Goal: Transaction & Acquisition: Purchase product/service

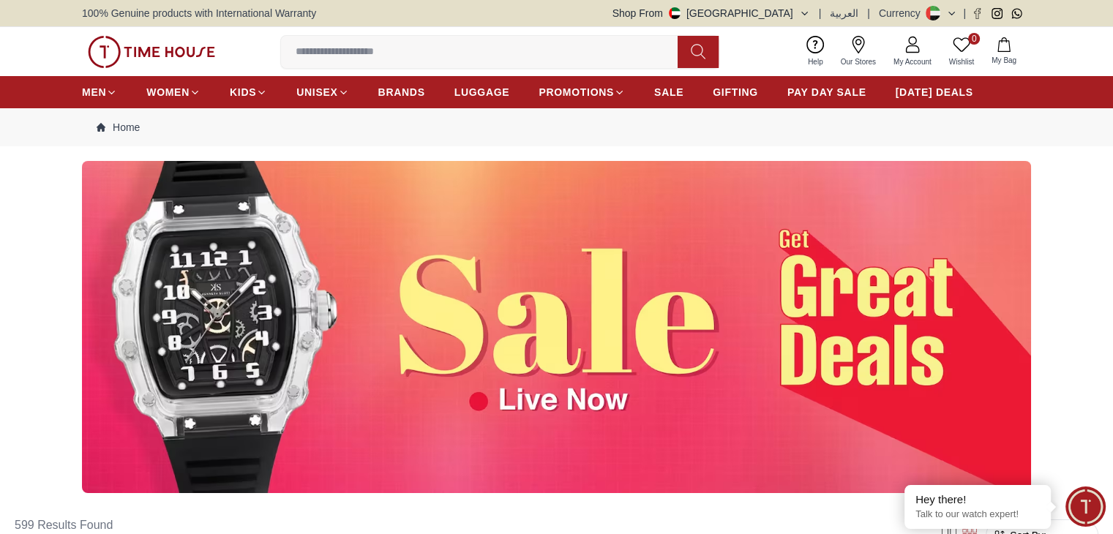
click at [917, 53] on link "My Account" at bounding box center [912, 51] width 56 height 37
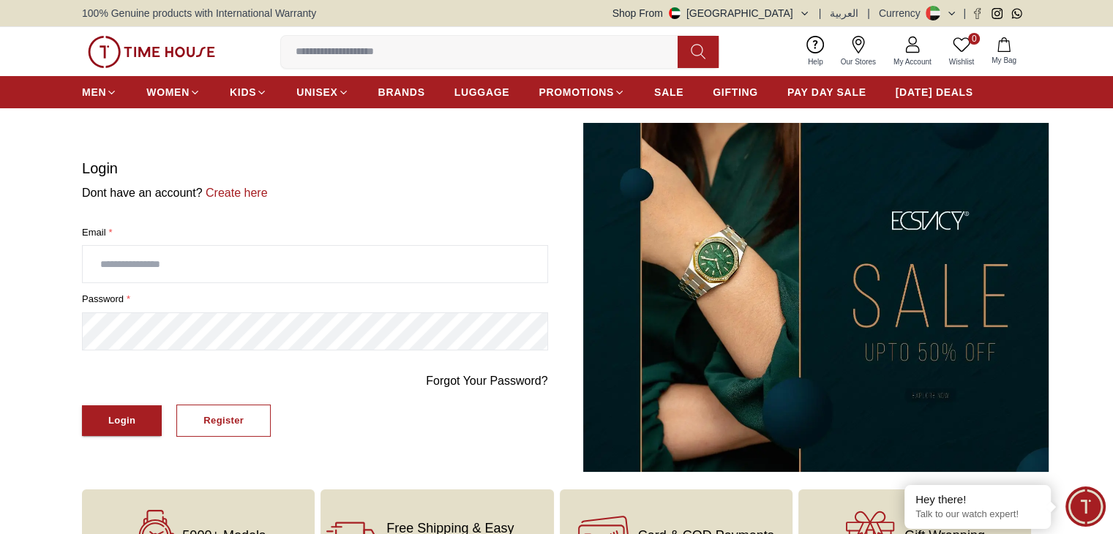
click at [251, 267] on input "text" at bounding box center [315, 264] width 464 height 37
click at [116, 410] on button "Login" at bounding box center [122, 420] width 80 height 31
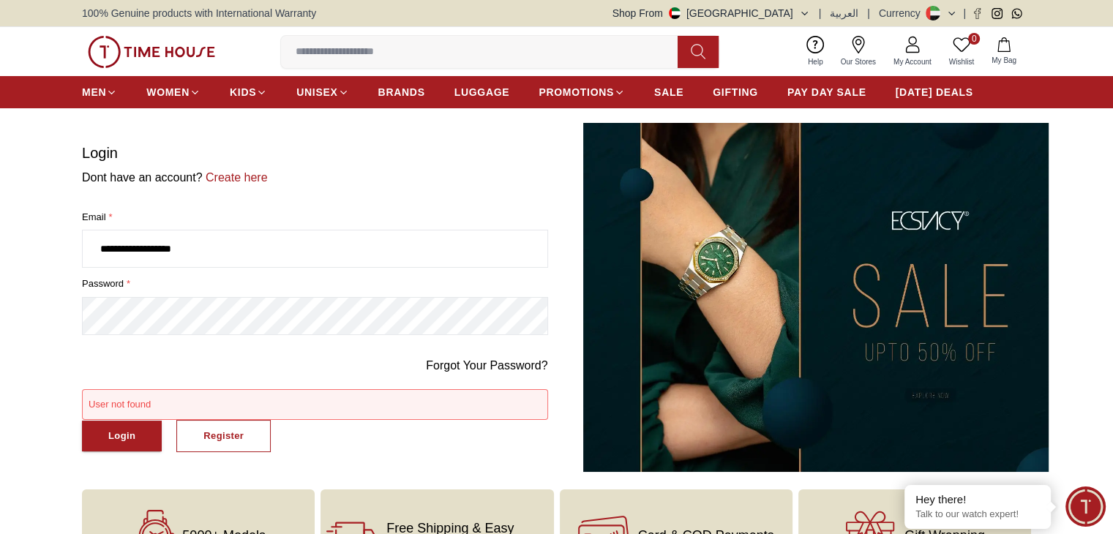
drag, startPoint x: 228, startPoint y: 247, endPoint x: 51, endPoint y: 246, distance: 177.0
click at [51, 246] on section "**********" at bounding box center [556, 297] width 1113 height 349
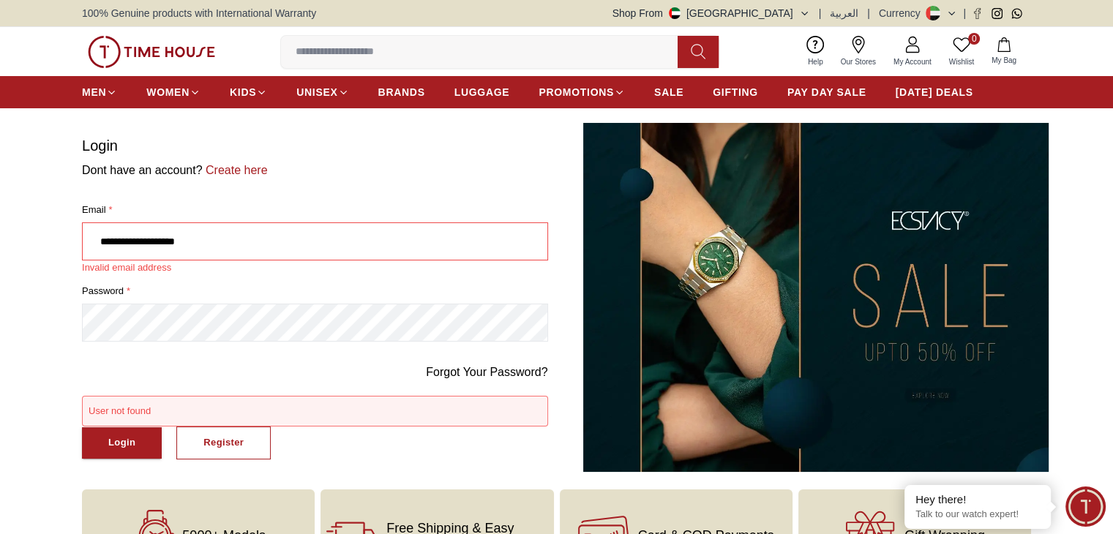
click at [163, 242] on input "**********" at bounding box center [315, 241] width 464 height 37
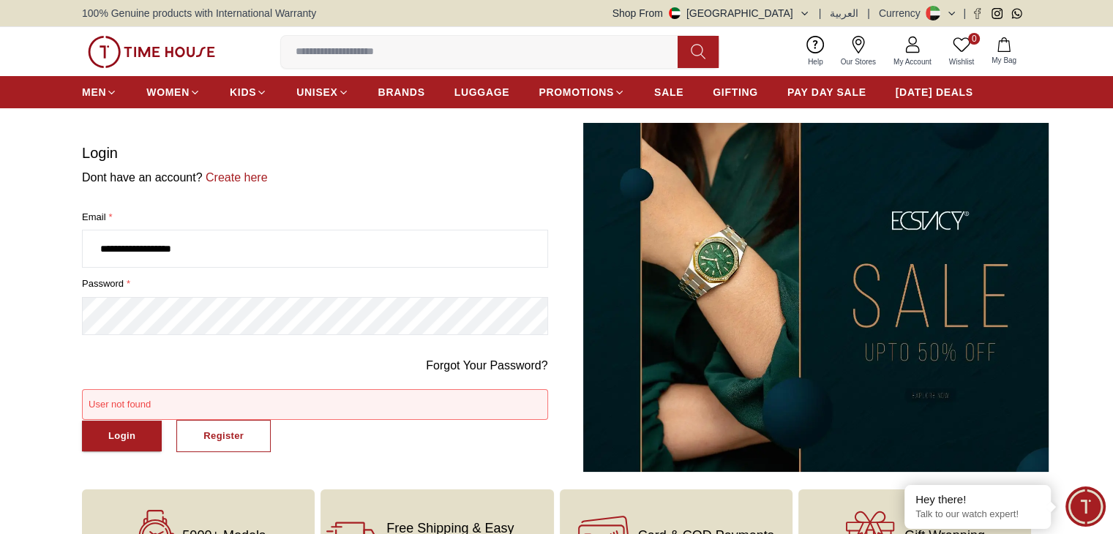
click at [0, 328] on section "**********" at bounding box center [556, 297] width 1113 height 349
click at [109, 440] on div "Login" at bounding box center [121, 436] width 27 height 17
click at [71, 323] on section "**********" at bounding box center [556, 297] width 1113 height 349
click at [113, 435] on div "Login" at bounding box center [121, 436] width 27 height 17
click at [107, 249] on input "**********" at bounding box center [315, 248] width 464 height 37
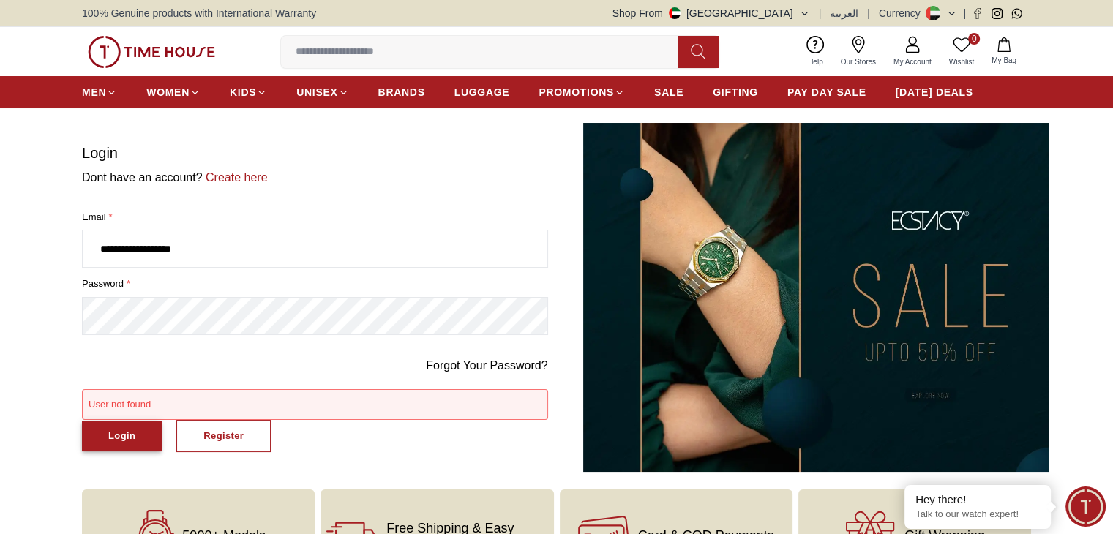
type input "**********"
click at [119, 433] on div "Login" at bounding box center [121, 436] width 27 height 17
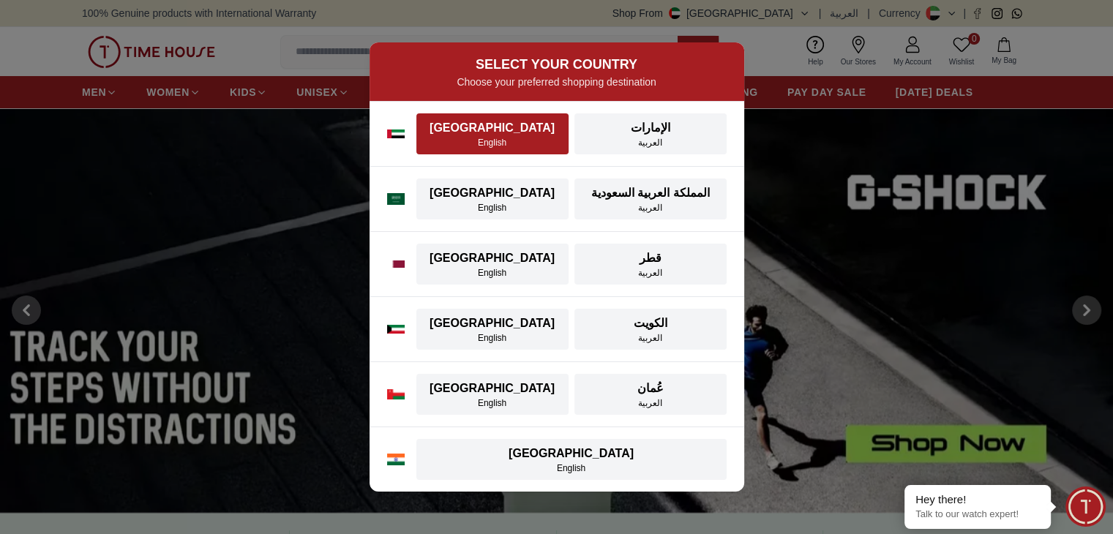
click at [518, 128] on div "[GEOGRAPHIC_DATA]" at bounding box center [492, 128] width 135 height 18
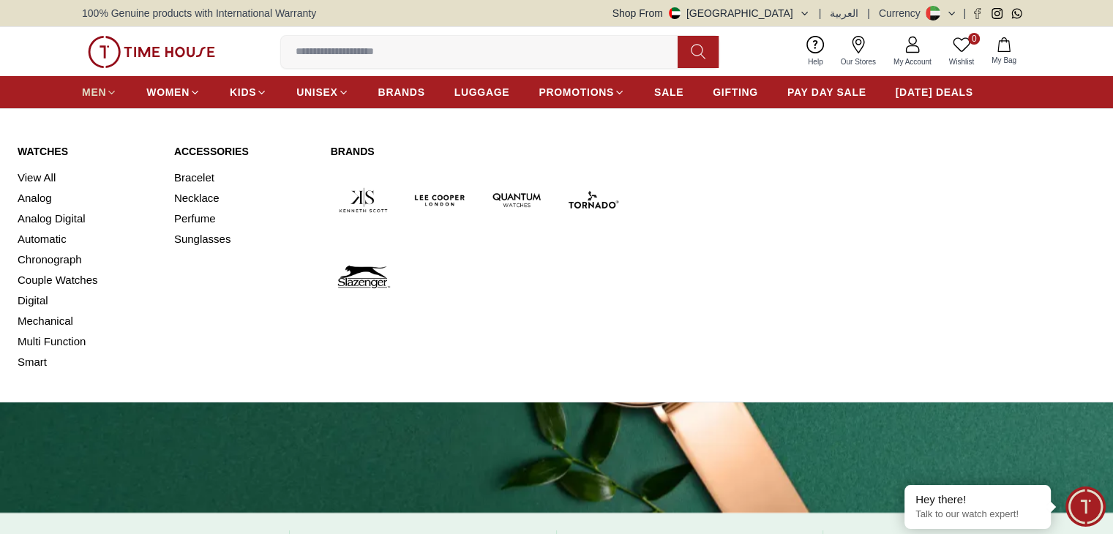
click at [102, 86] on span "MEN" at bounding box center [94, 92] width 24 height 15
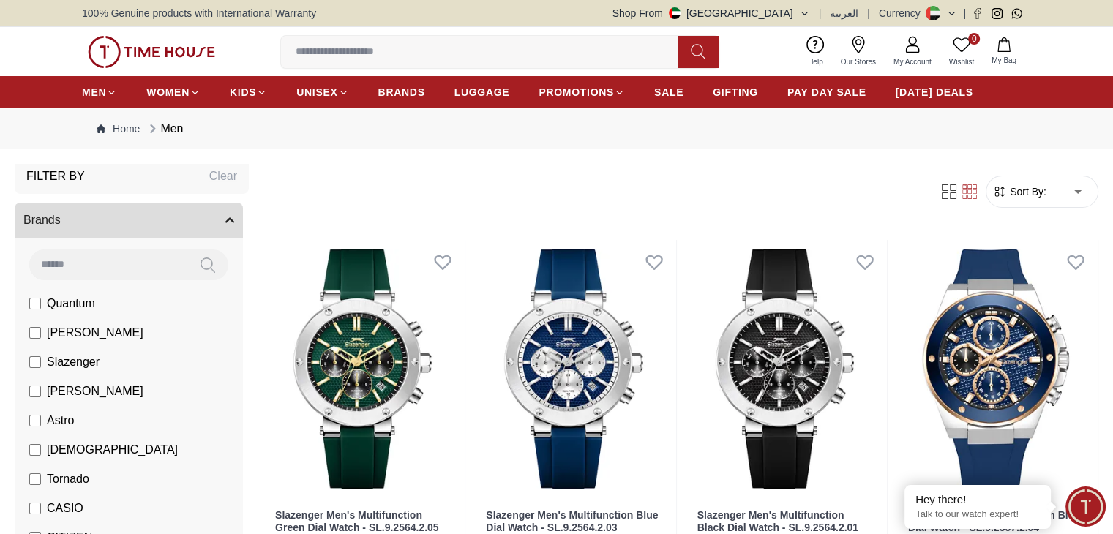
scroll to position [41, 0]
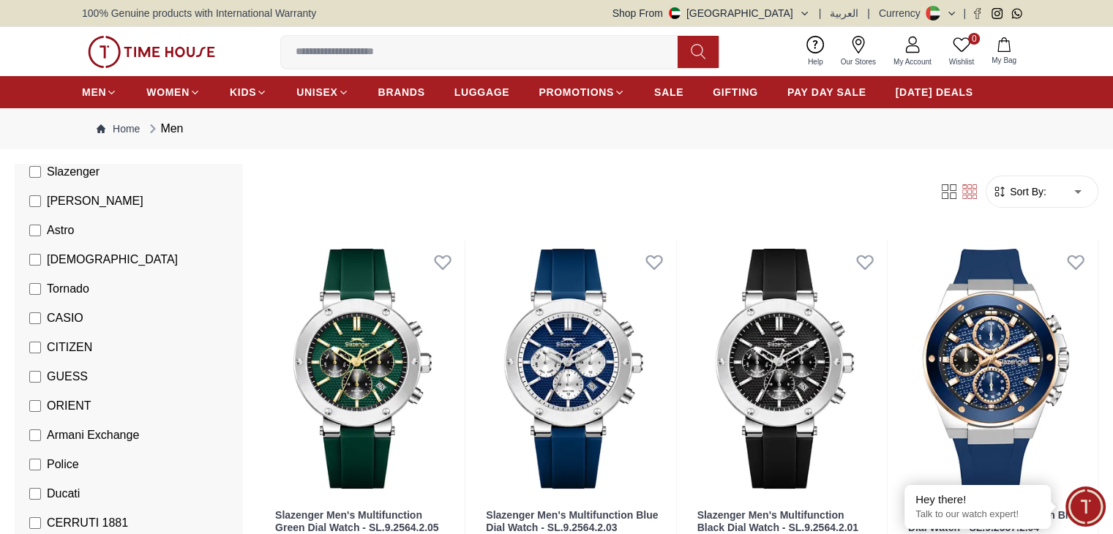
scroll to position [231, 0]
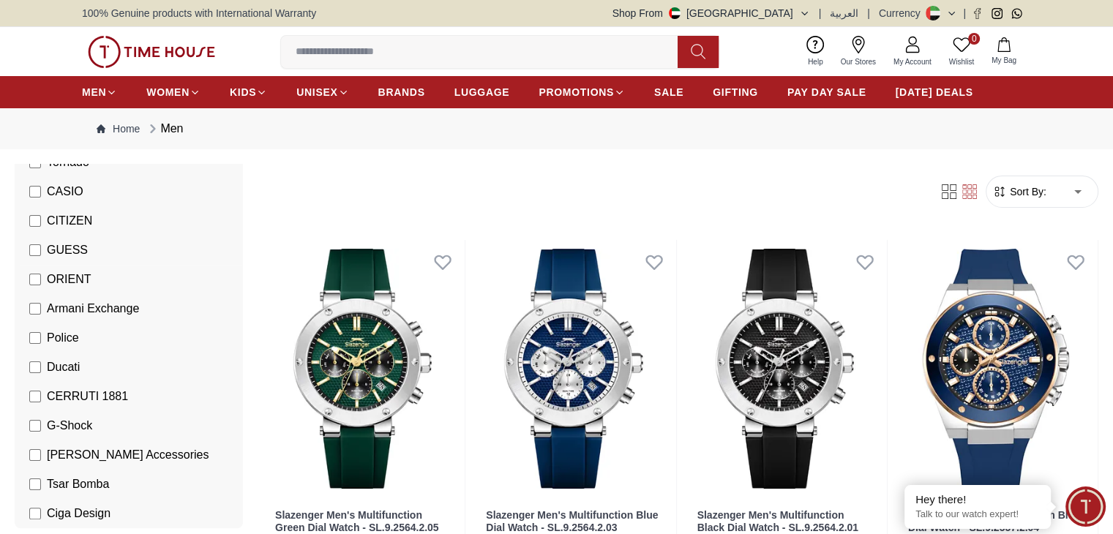
scroll to position [357, 0]
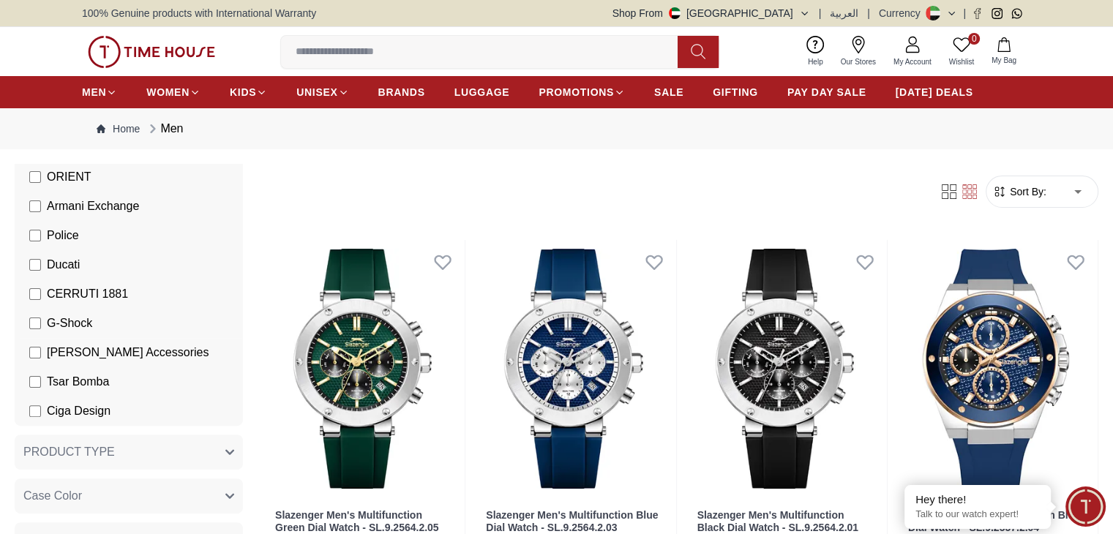
scroll to position [459, 0]
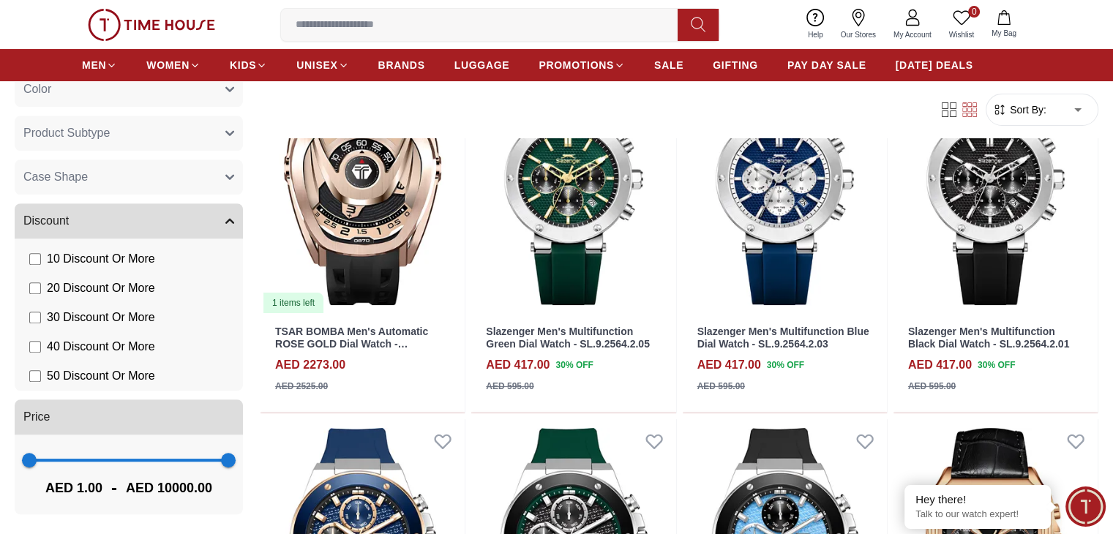
scroll to position [184, 0]
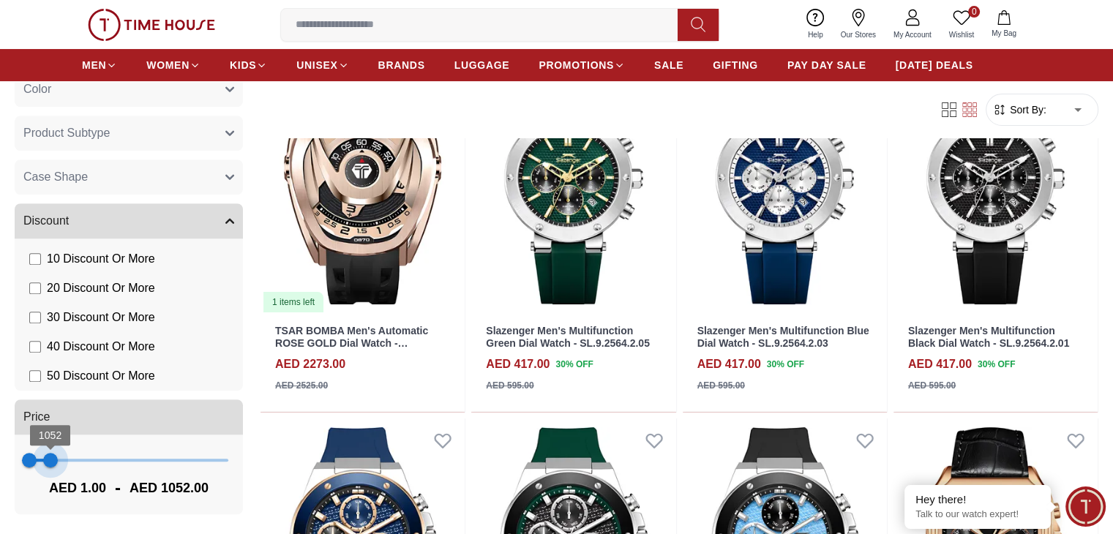
type input "****"
drag, startPoint x: 282, startPoint y: 461, endPoint x: 116, endPoint y: 474, distance: 166.6
click at [57, 467] on span "1013" at bounding box center [49, 460] width 15 height 15
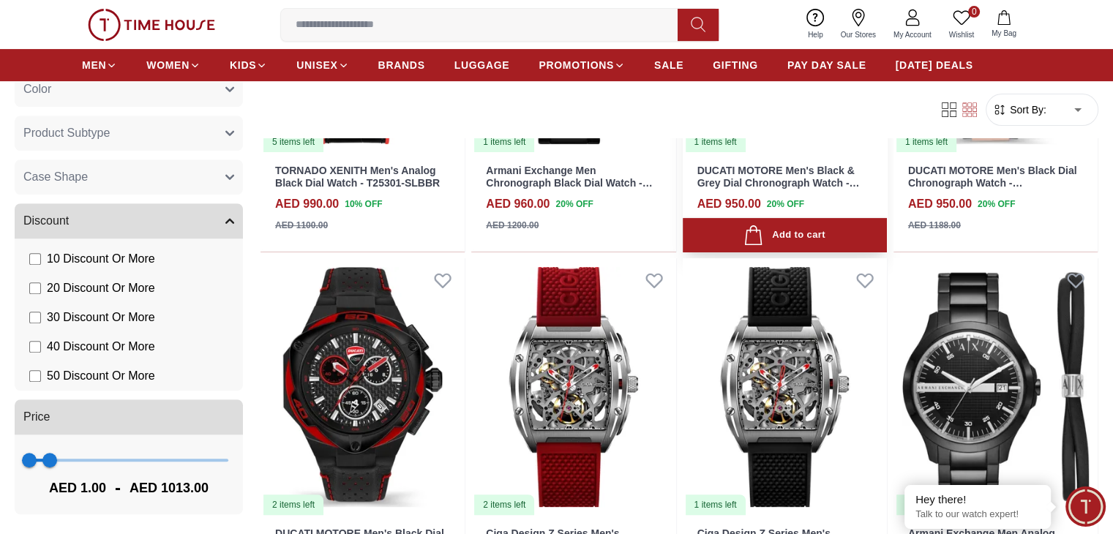
scroll to position [345, 0]
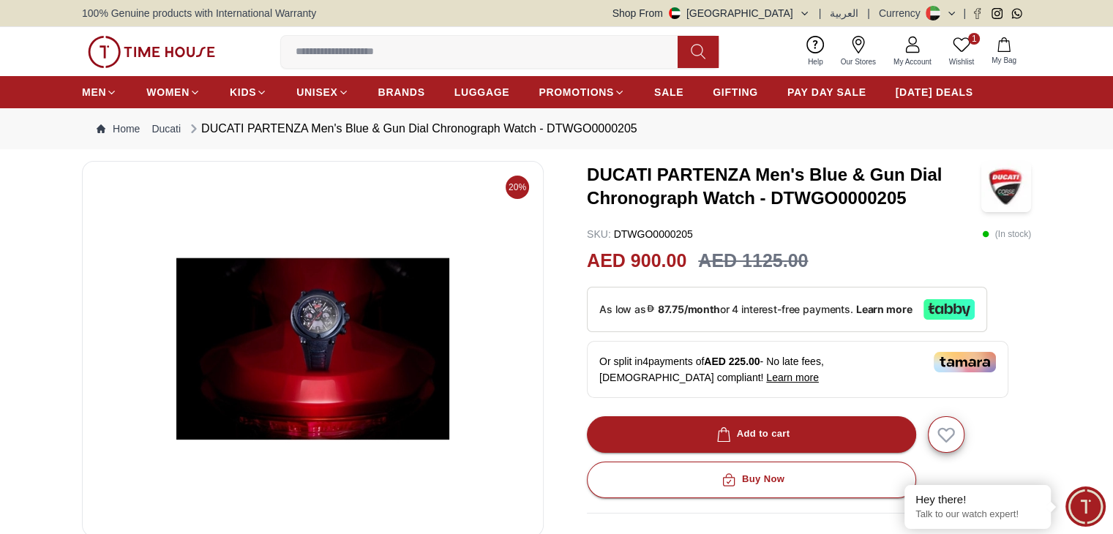
click at [328, 337] on img at bounding box center [312, 348] width 437 height 351
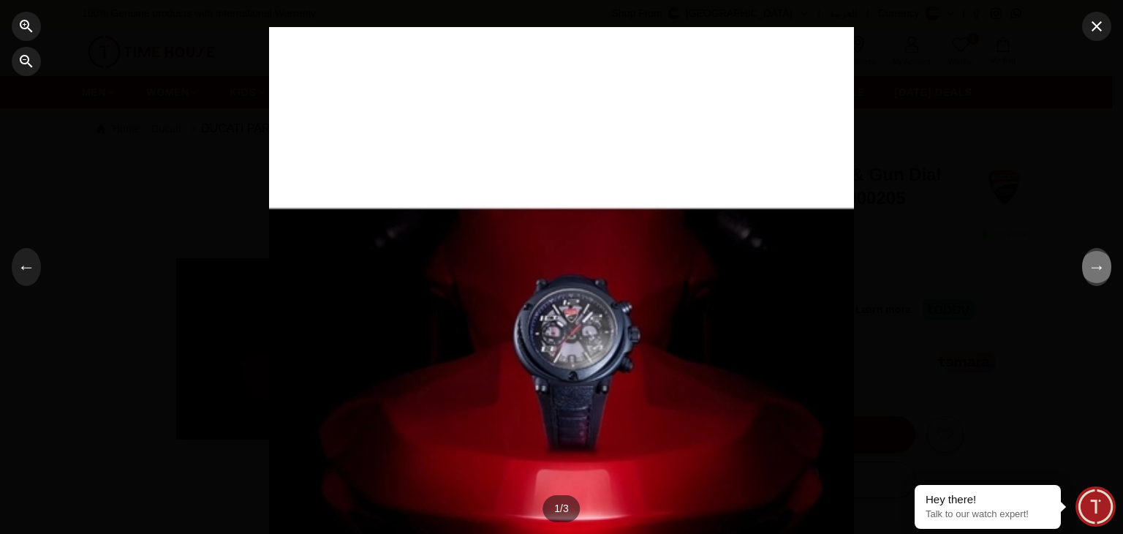
click at [1094, 272] on button "→" at bounding box center [1097, 267] width 29 height 38
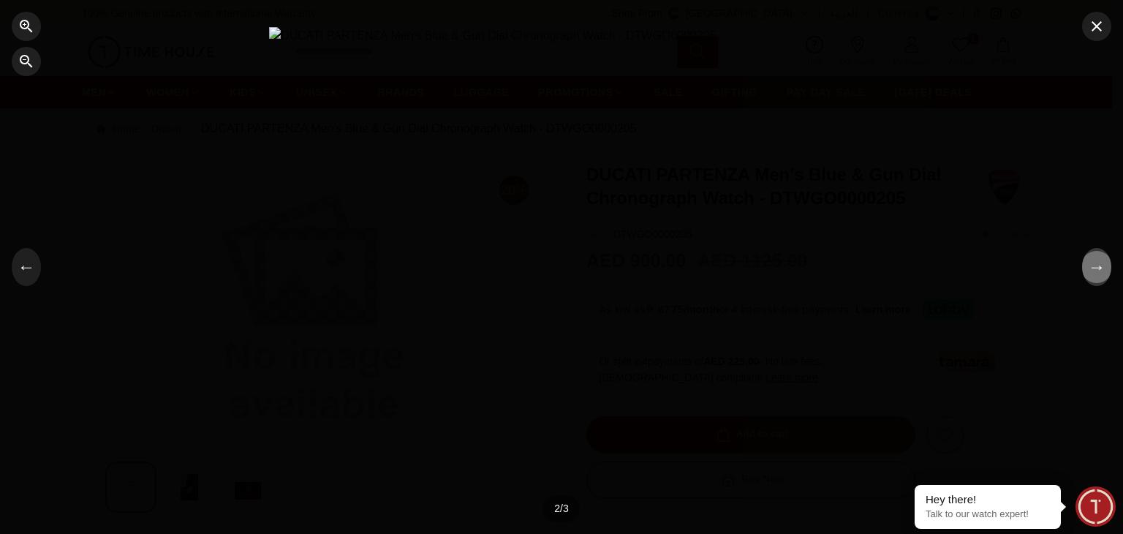
click at [1099, 258] on button "→" at bounding box center [1097, 267] width 29 height 38
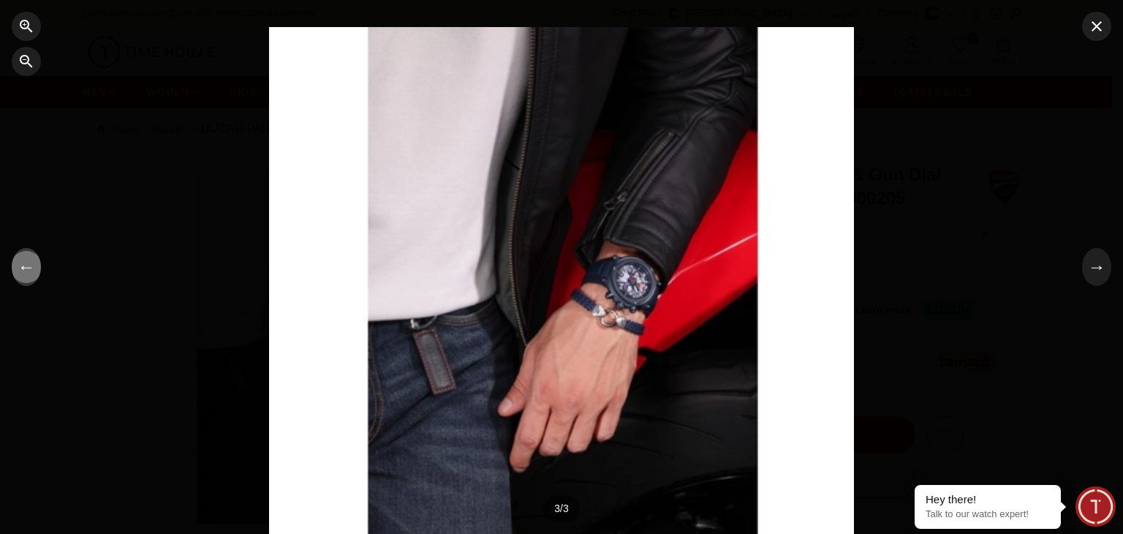
click at [27, 267] on button "←" at bounding box center [26, 267] width 29 height 38
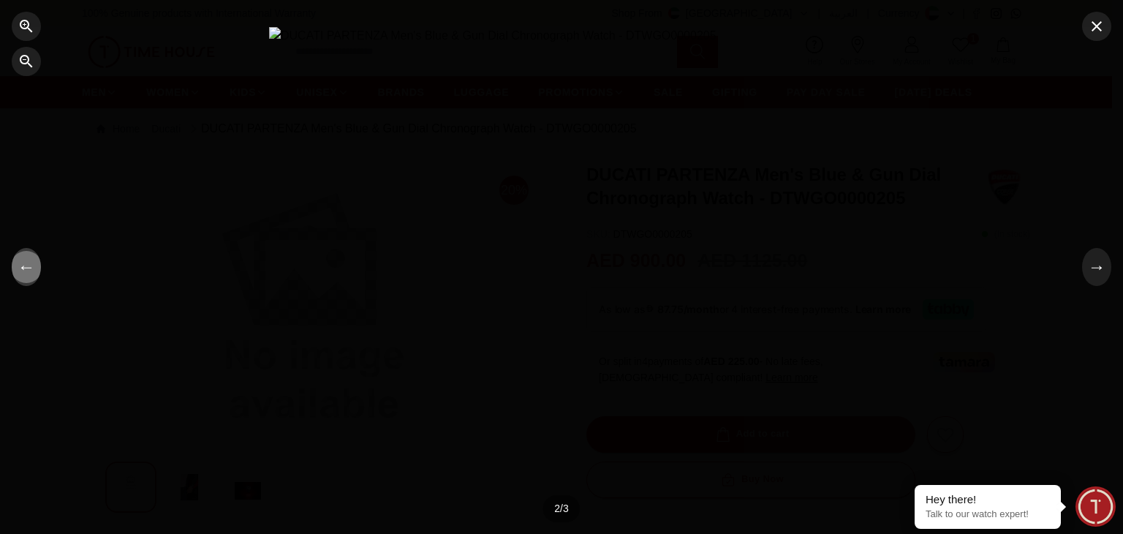
click at [27, 267] on button "←" at bounding box center [26, 267] width 29 height 38
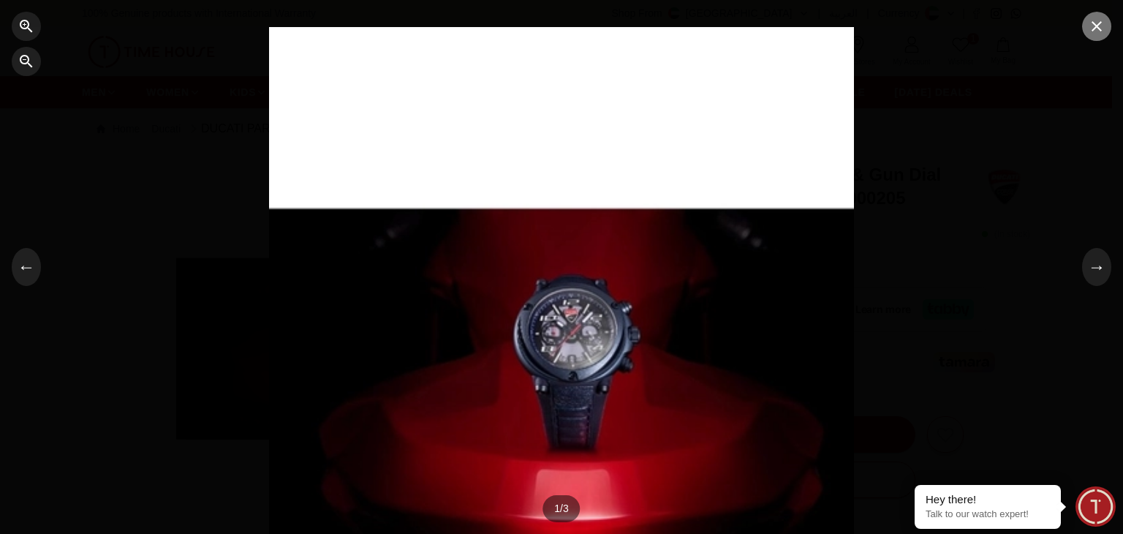
click at [1101, 31] on icon "button" at bounding box center [1097, 27] width 18 height 18
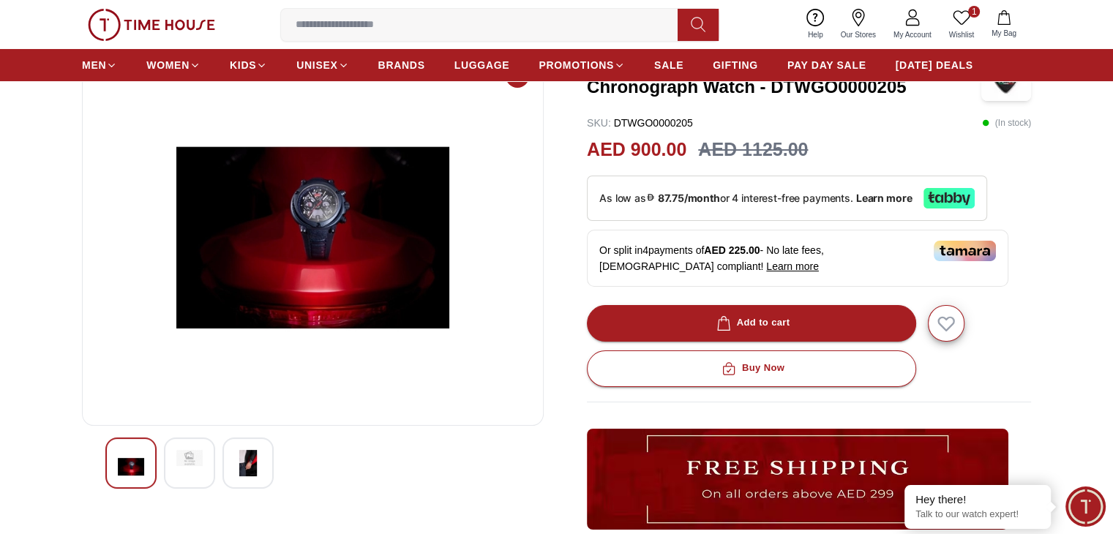
scroll to position [112, 0]
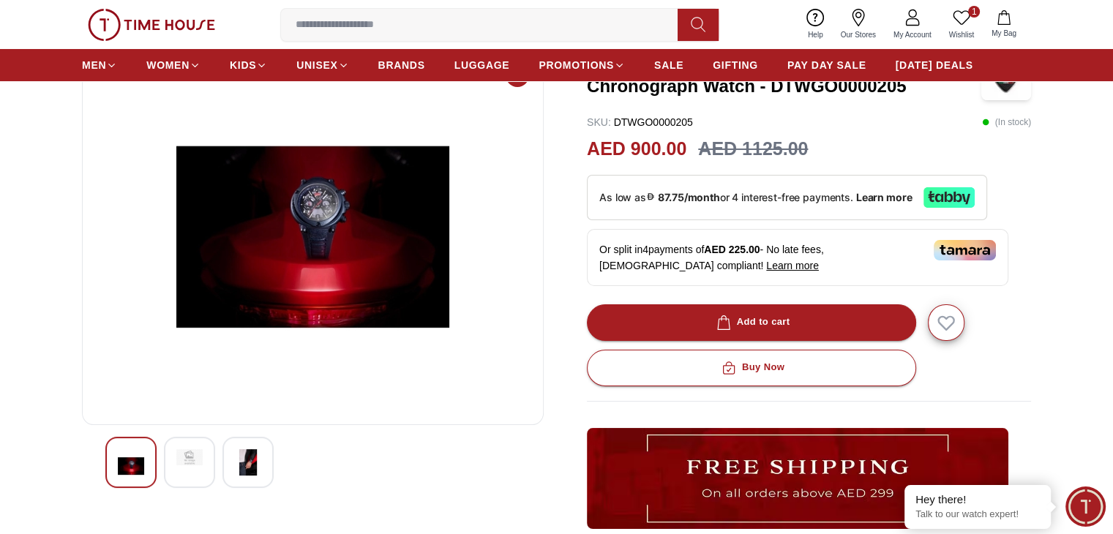
click at [257, 455] on img at bounding box center [248, 462] width 26 height 26
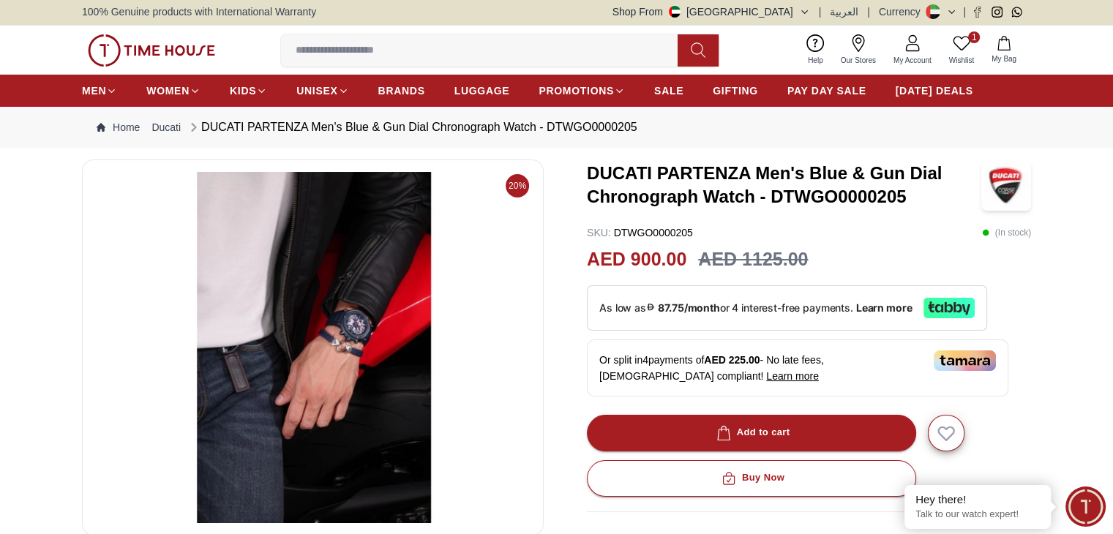
scroll to position [0, 0]
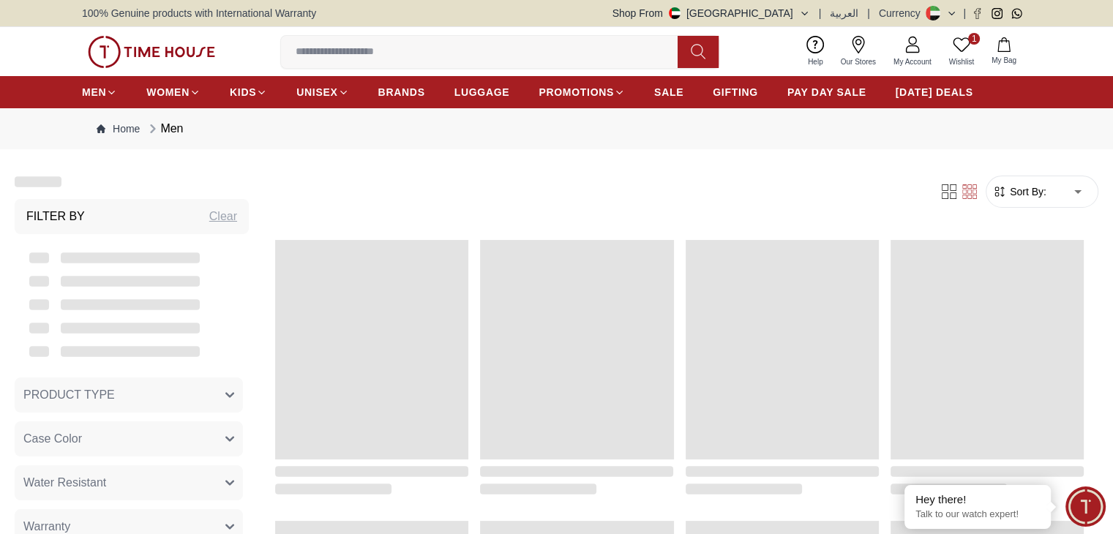
scroll to position [383, 0]
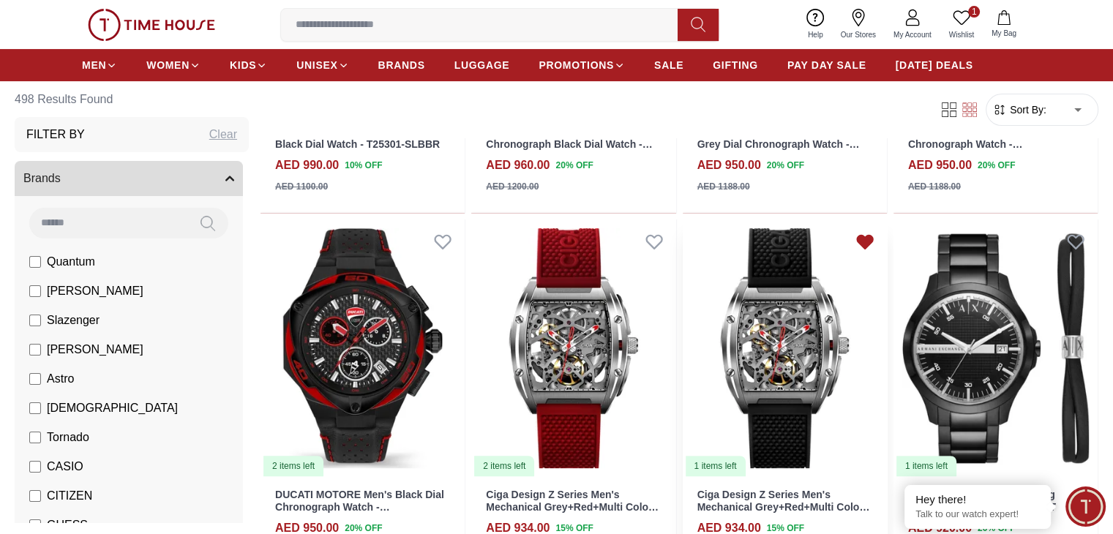
click at [857, 236] on icon at bounding box center [864, 242] width 15 height 13
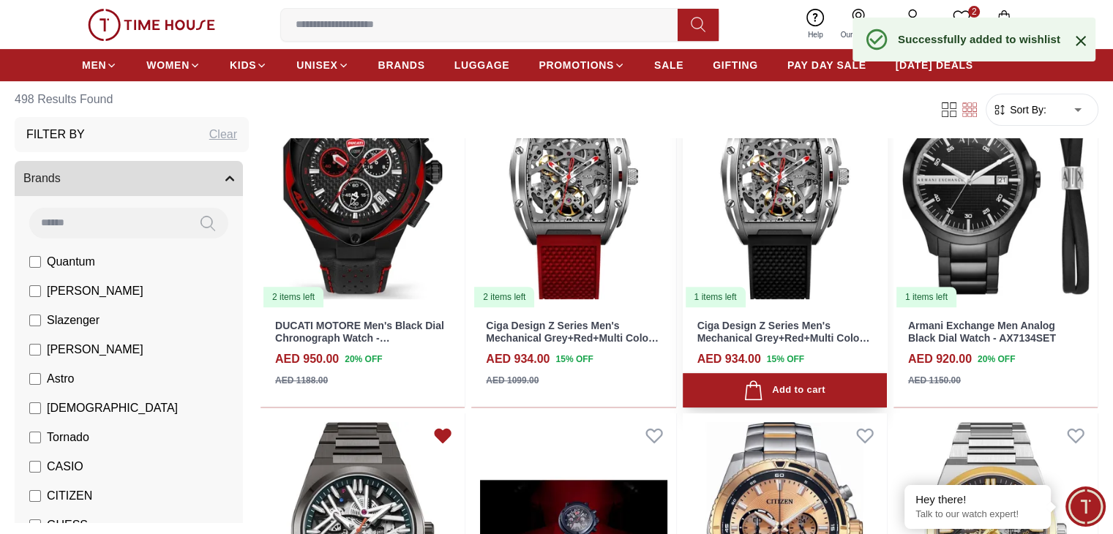
scroll to position [553, 0]
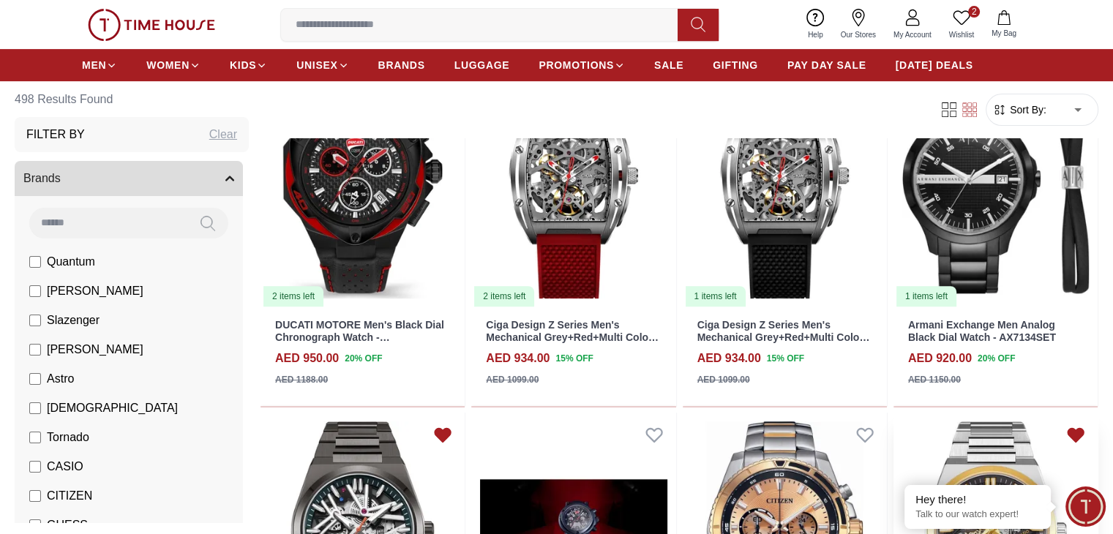
click at [1068, 429] on icon at bounding box center [1075, 435] width 15 height 13
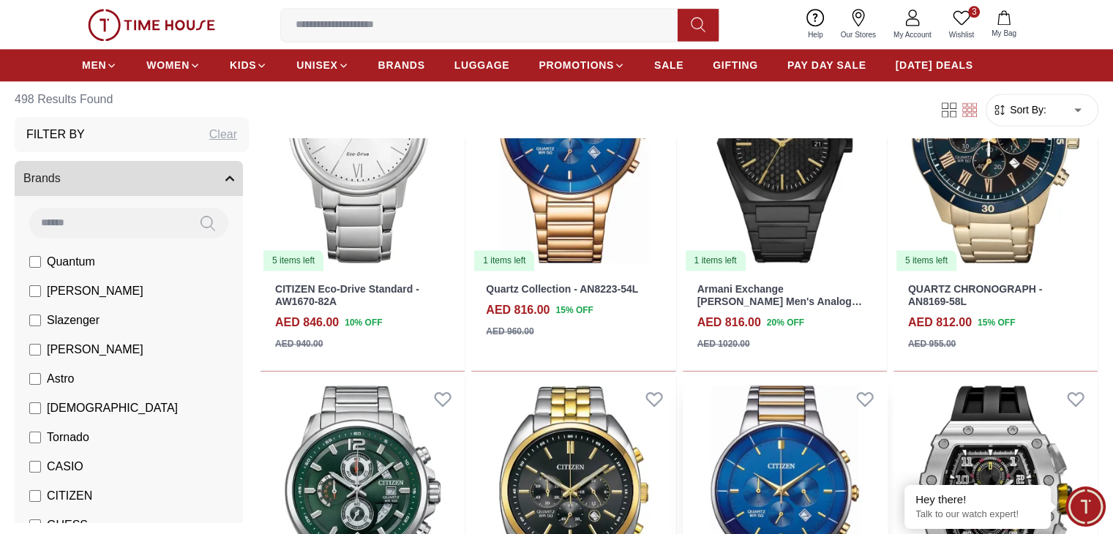
scroll to position [2041, 0]
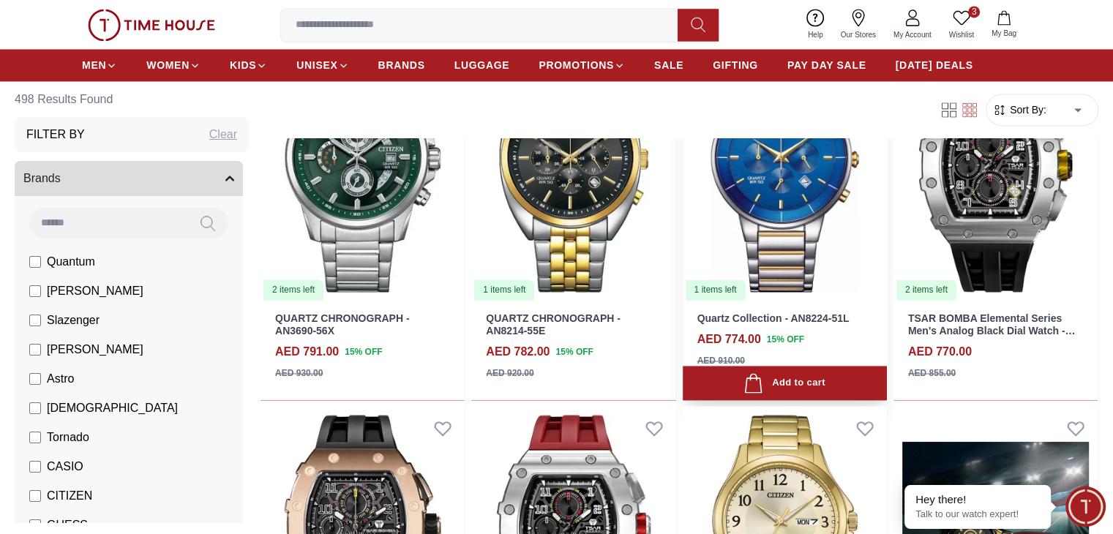
scroll to position [2385, 0]
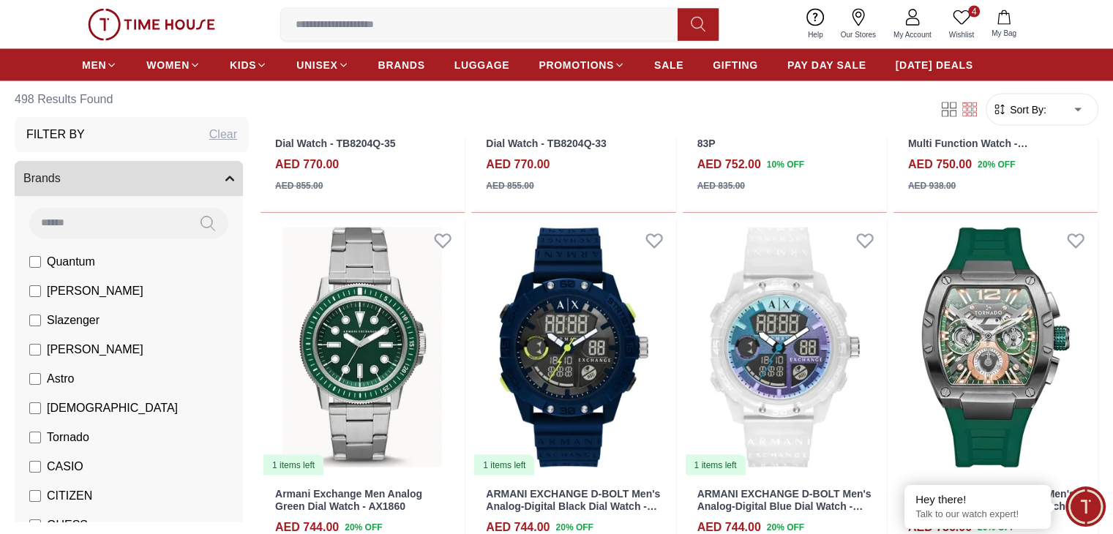
scroll to position [2925, 0]
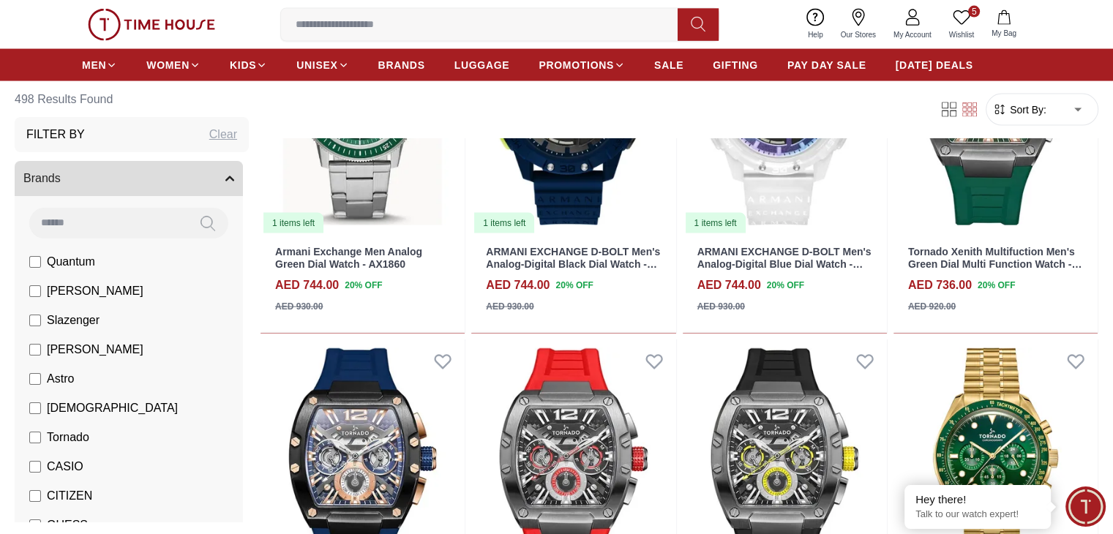
scroll to position [3180, 0]
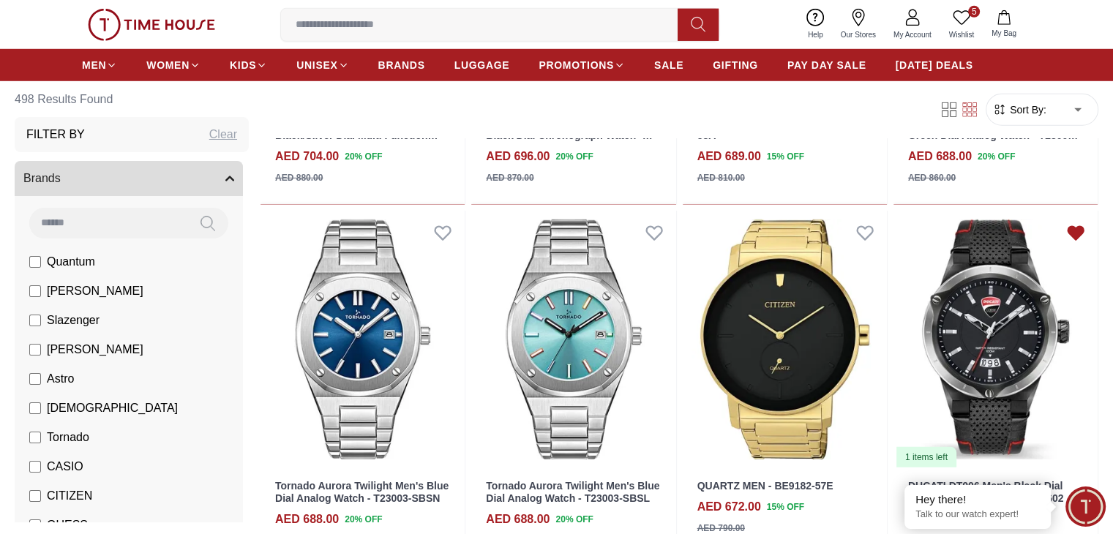
scroll to position [4383, 0]
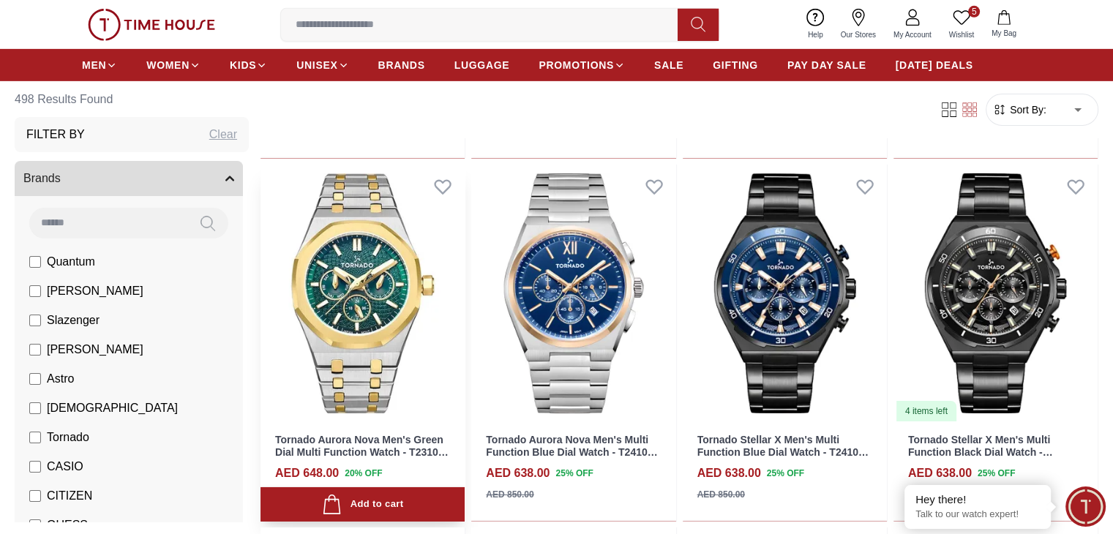
scroll to position [4795, 0]
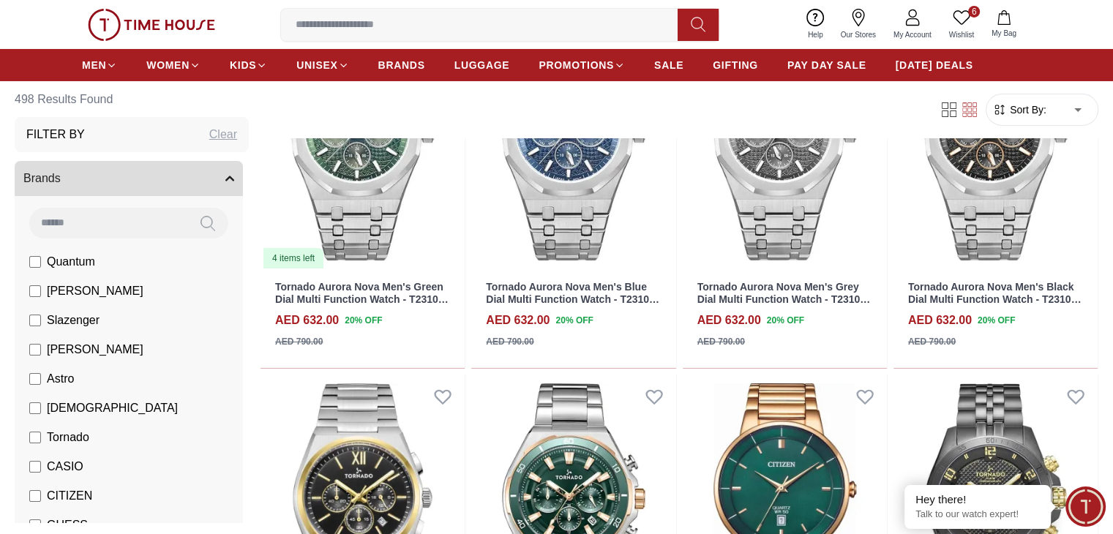
scroll to position [5307, 0]
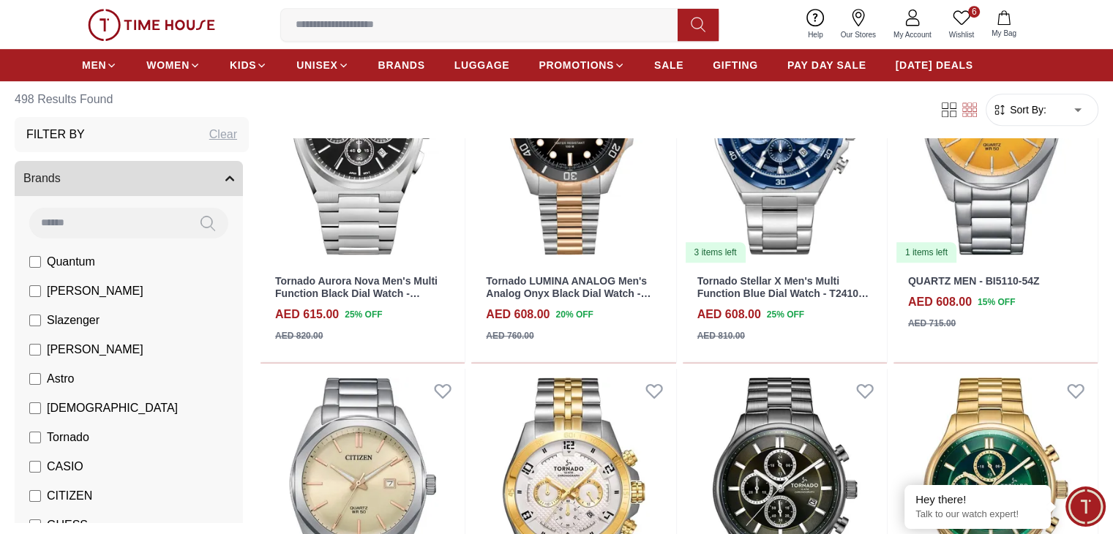
scroll to position [6402, 0]
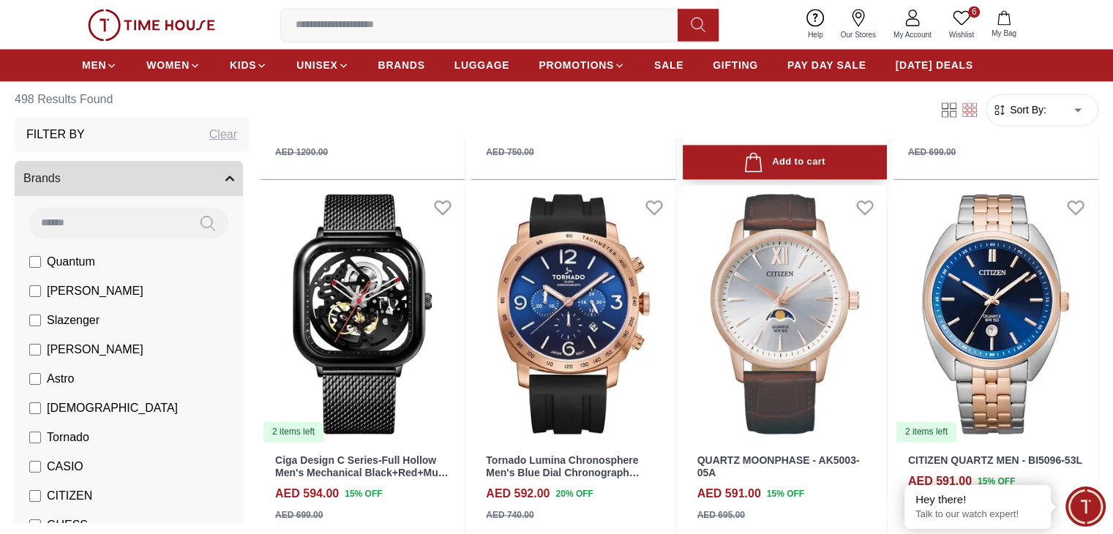
scroll to position [7674, 0]
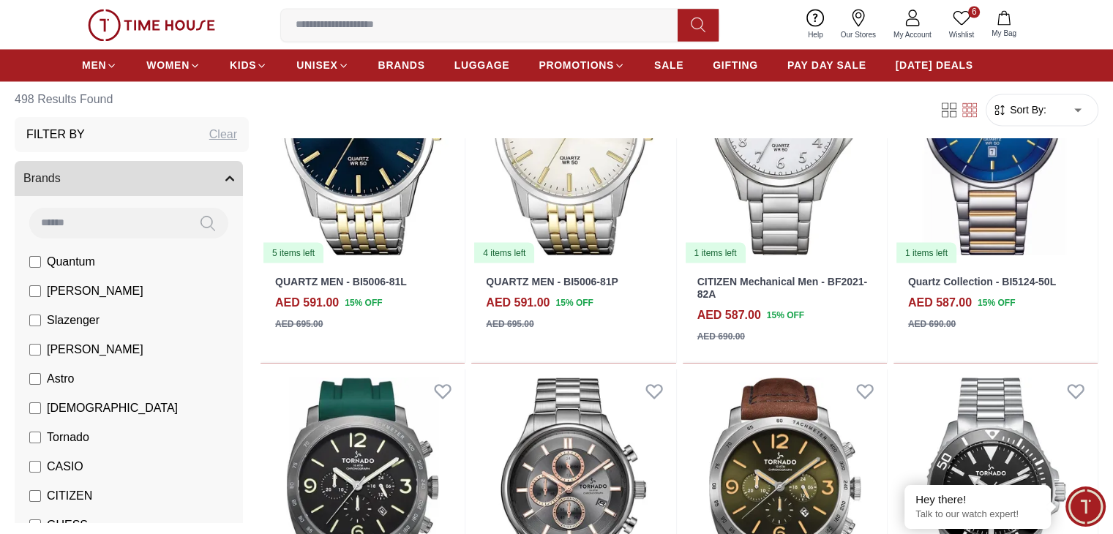
scroll to position [8242, 0]
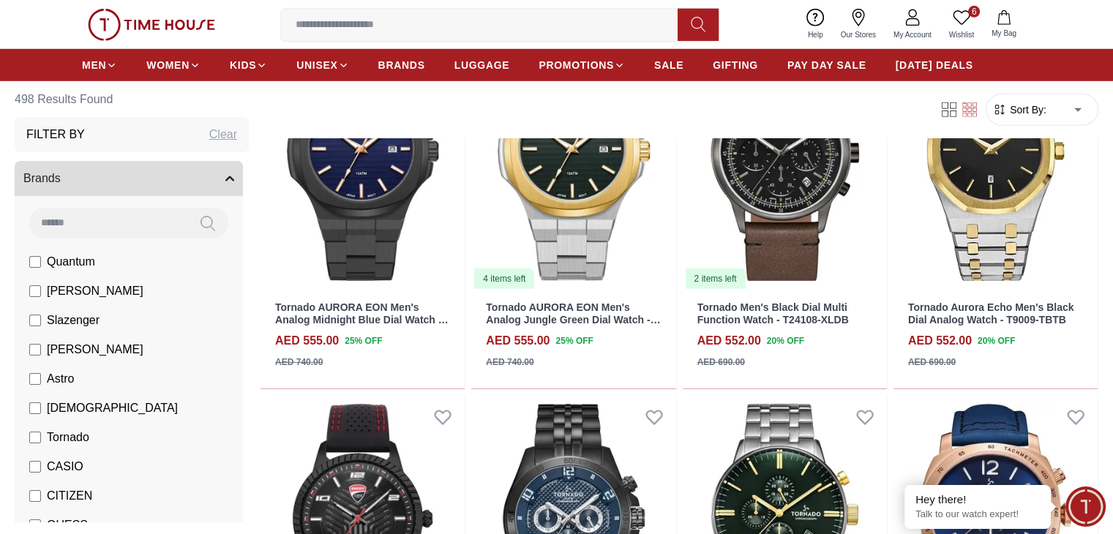
scroll to position [10008, 0]
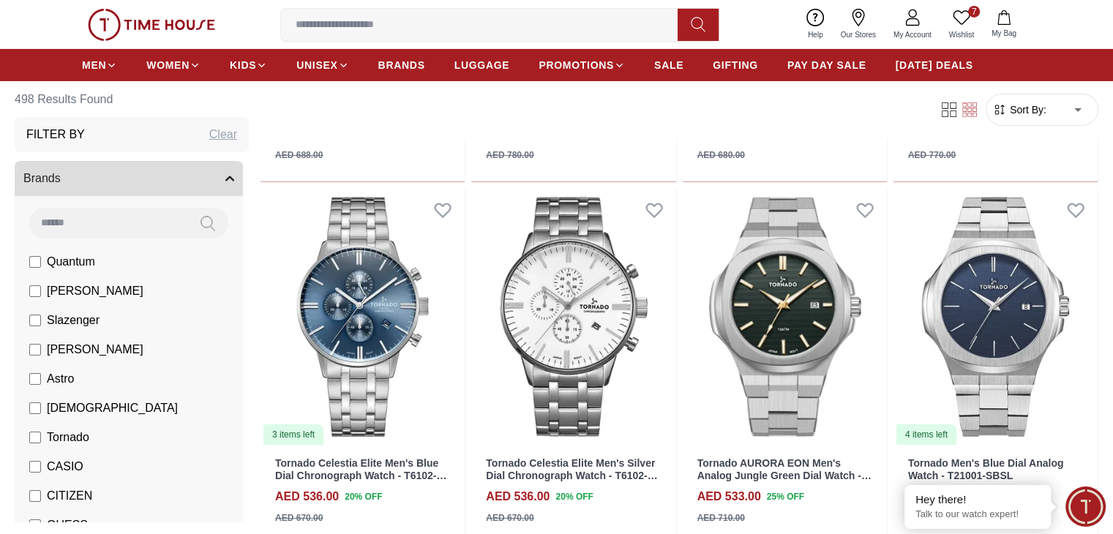
scroll to position [10574, 0]
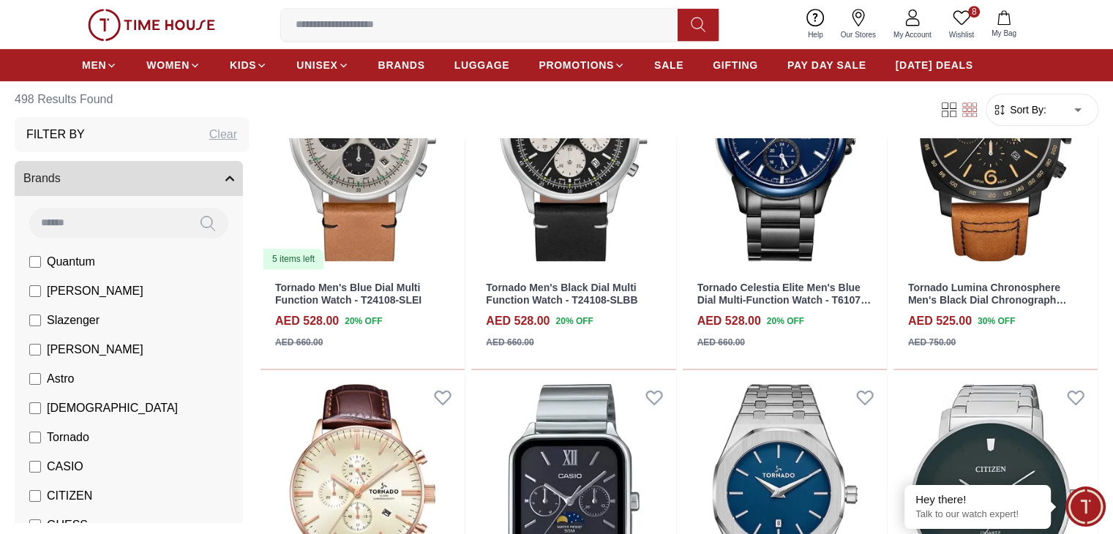
scroll to position [11838, 0]
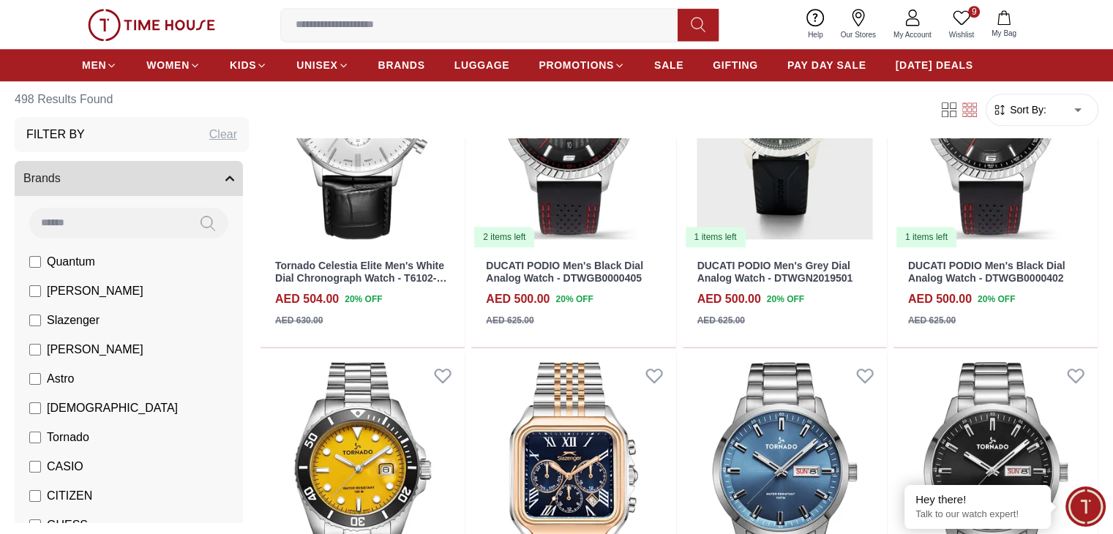
scroll to position [12592, 0]
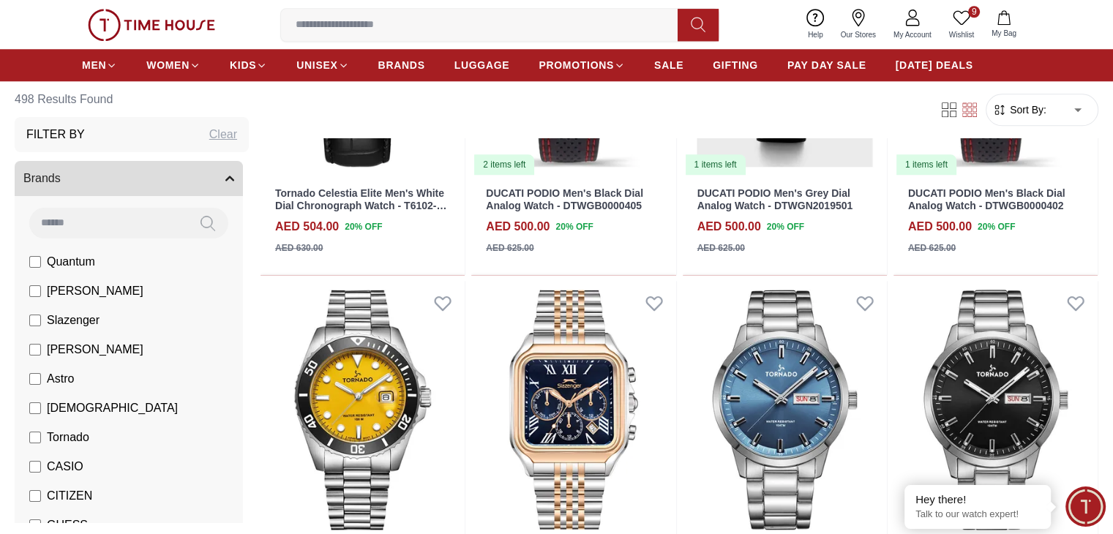
scroll to position [12657, 0]
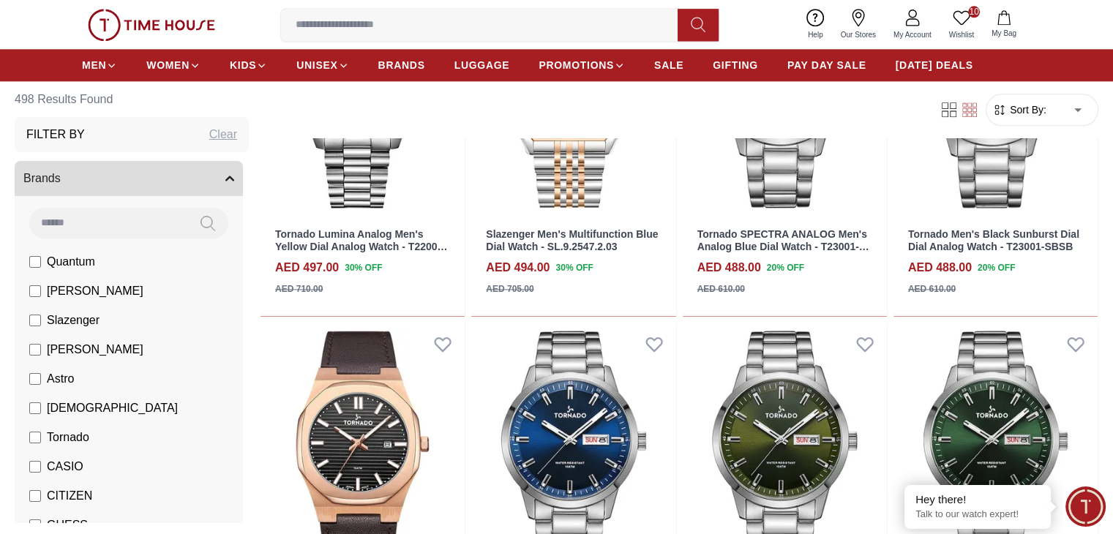
scroll to position [12961, 0]
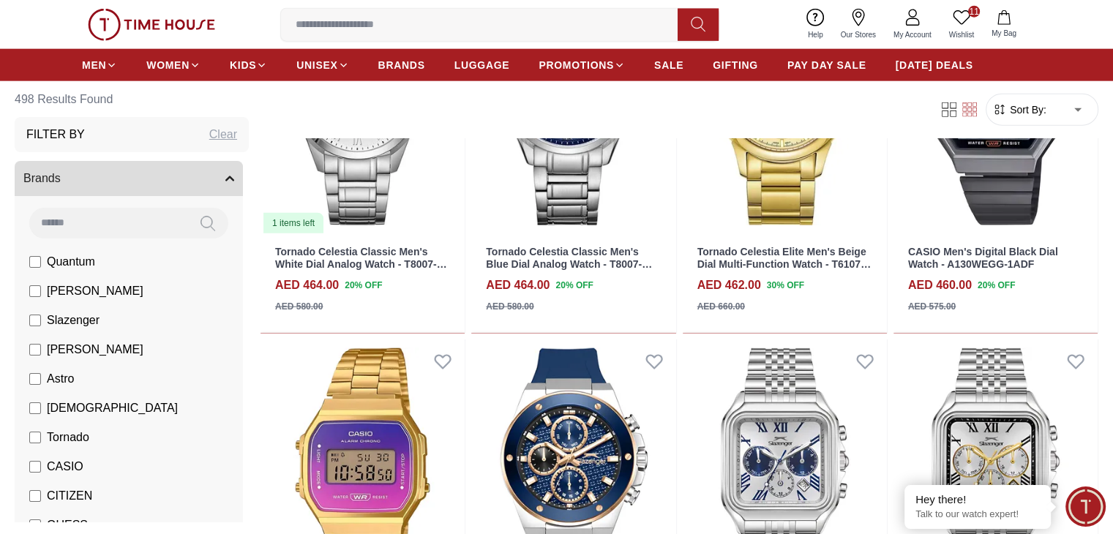
scroll to position [14778, 0]
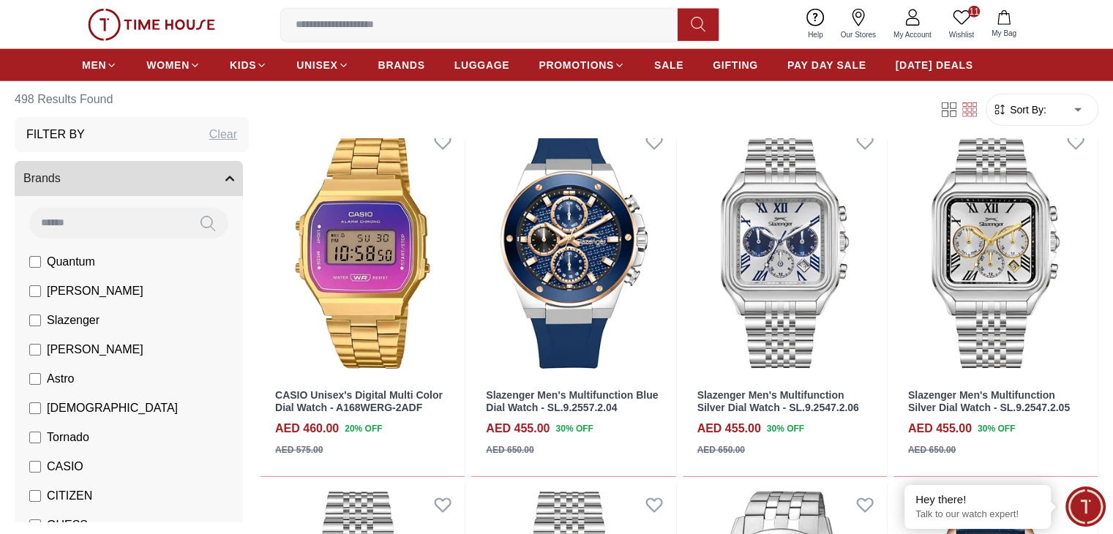
scroll to position [15003, 0]
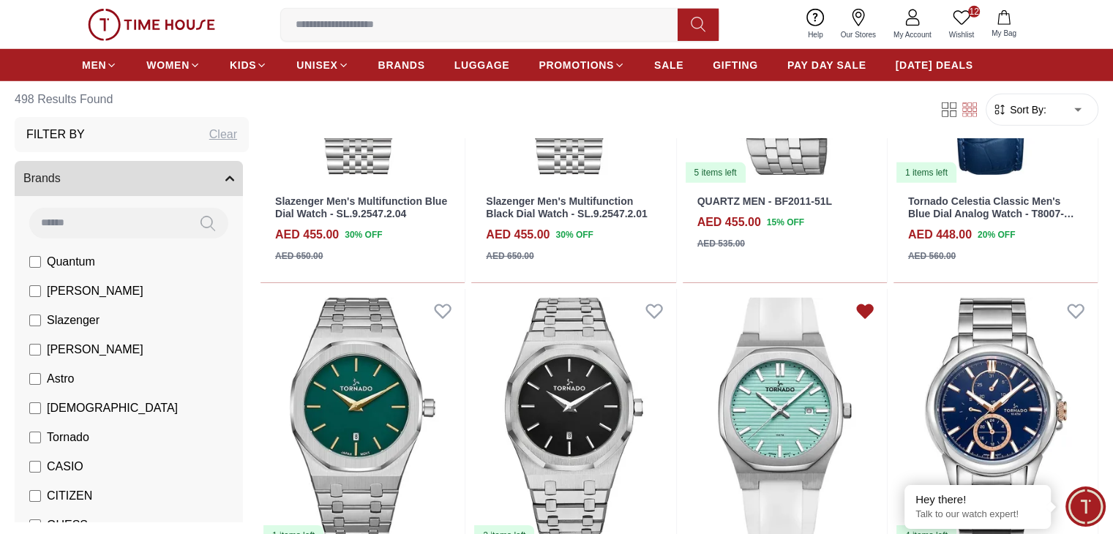
scroll to position [15553, 0]
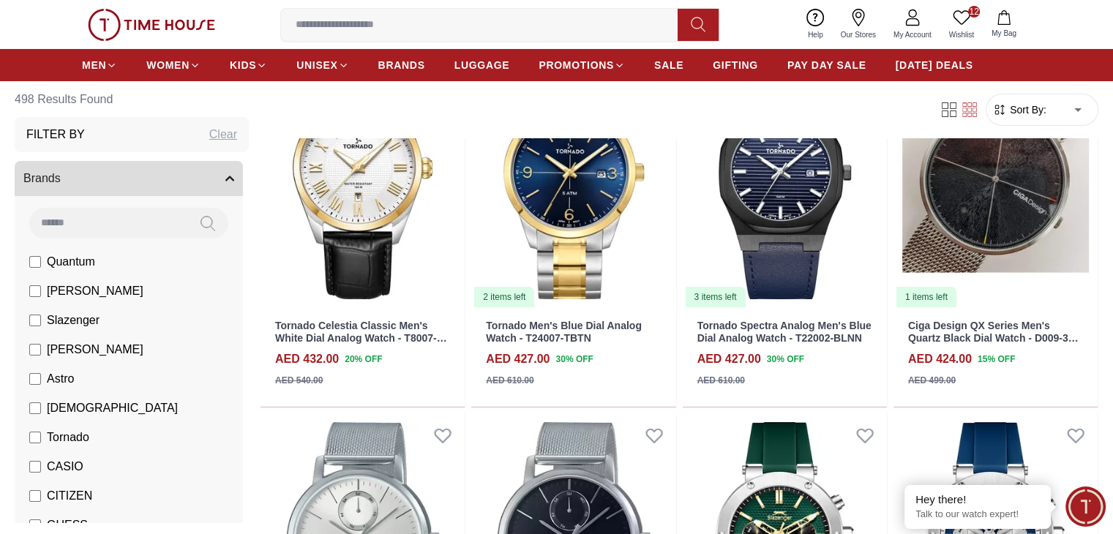
scroll to position [16517, 0]
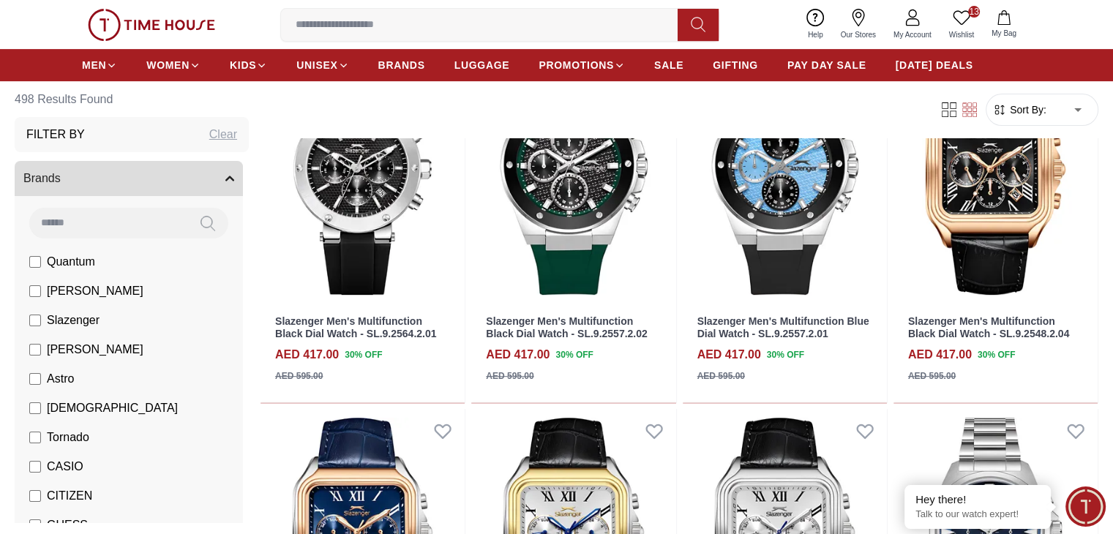
scroll to position [17247, 0]
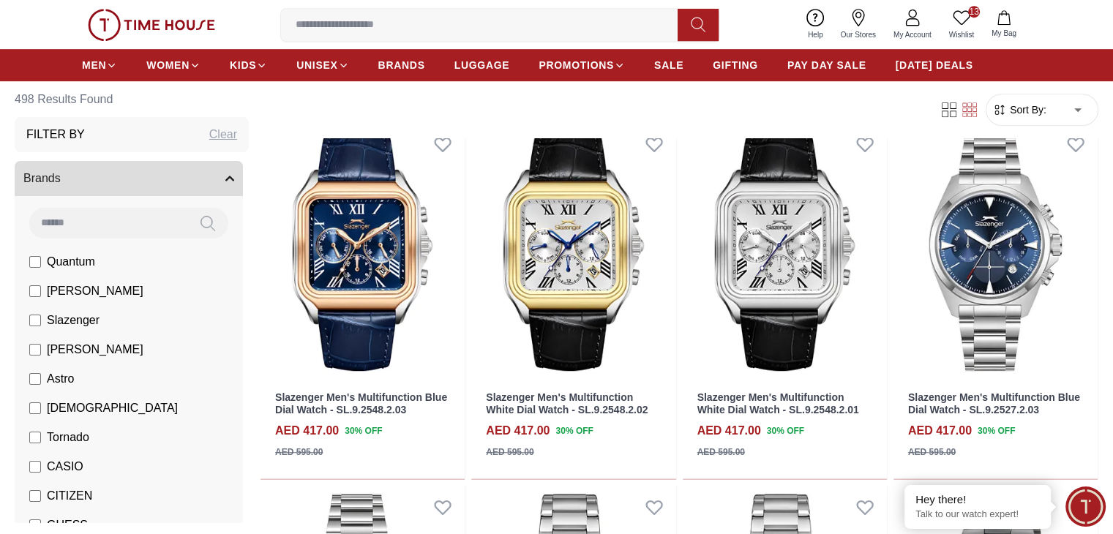
scroll to position [17533, 0]
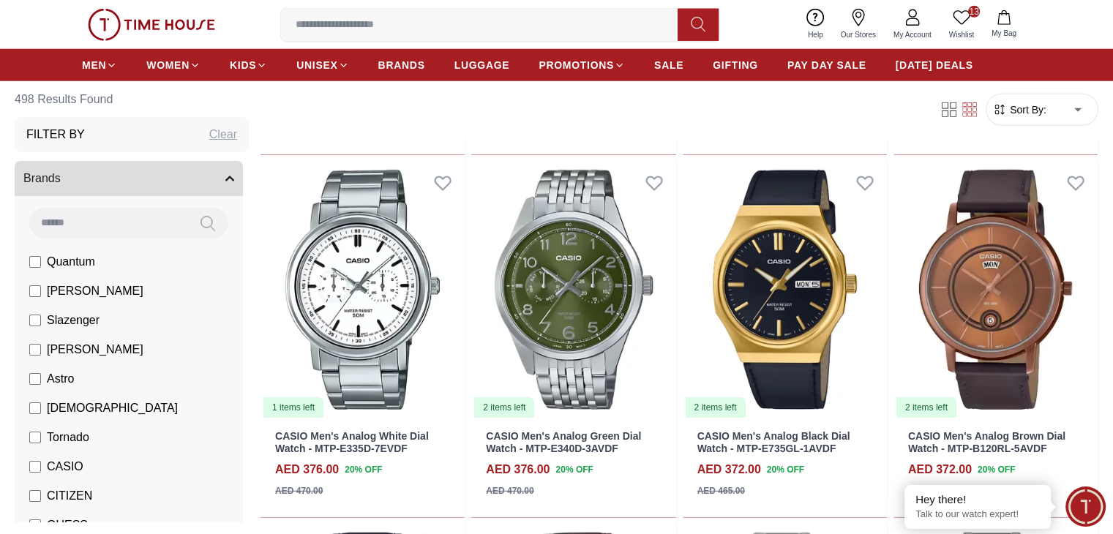
scroll to position [20758, 0]
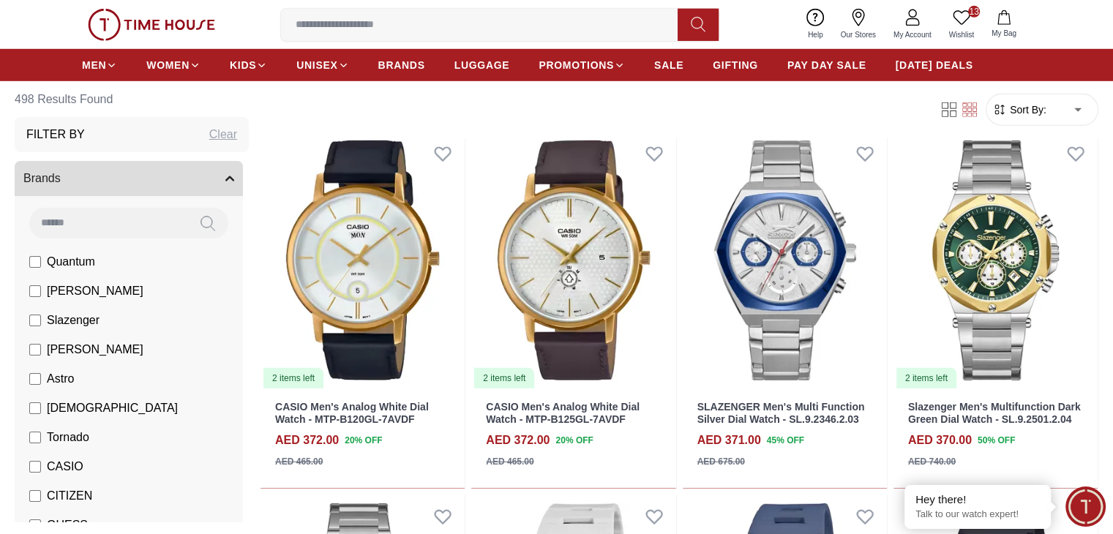
scroll to position [21150, 0]
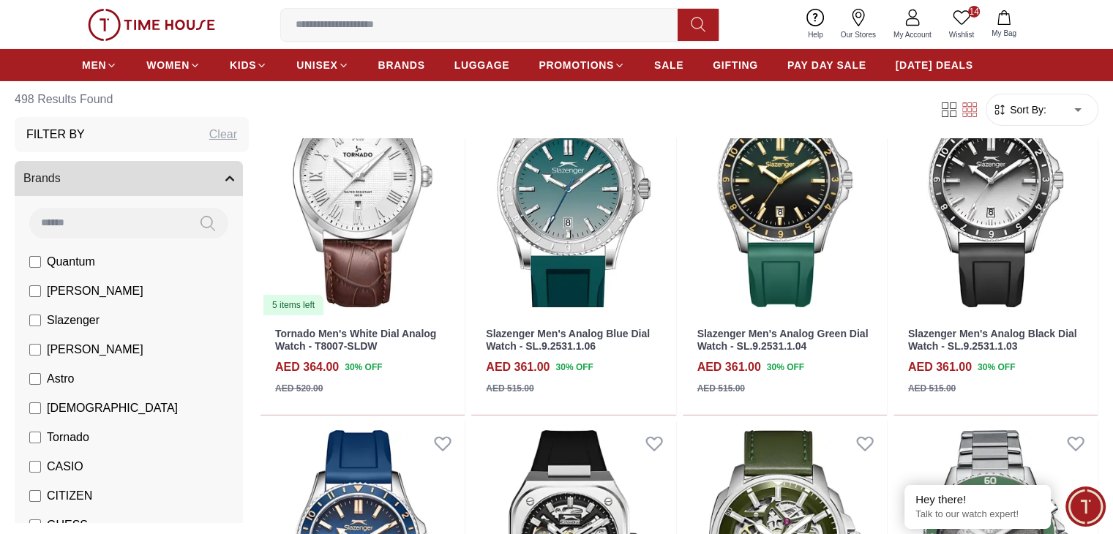
scroll to position [21999, 0]
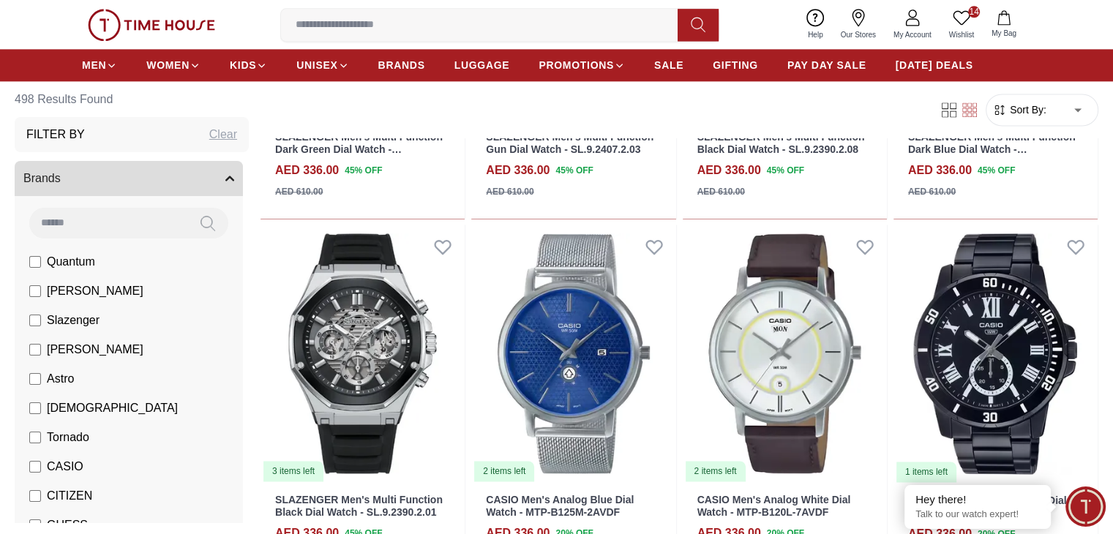
scroll to position [24351, 0]
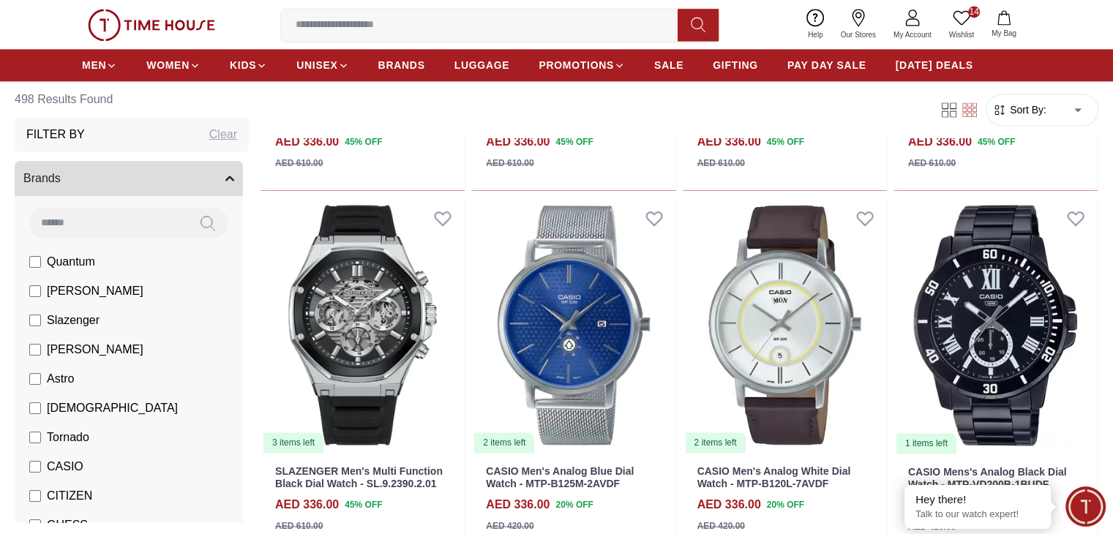
scroll to position [24623, 0]
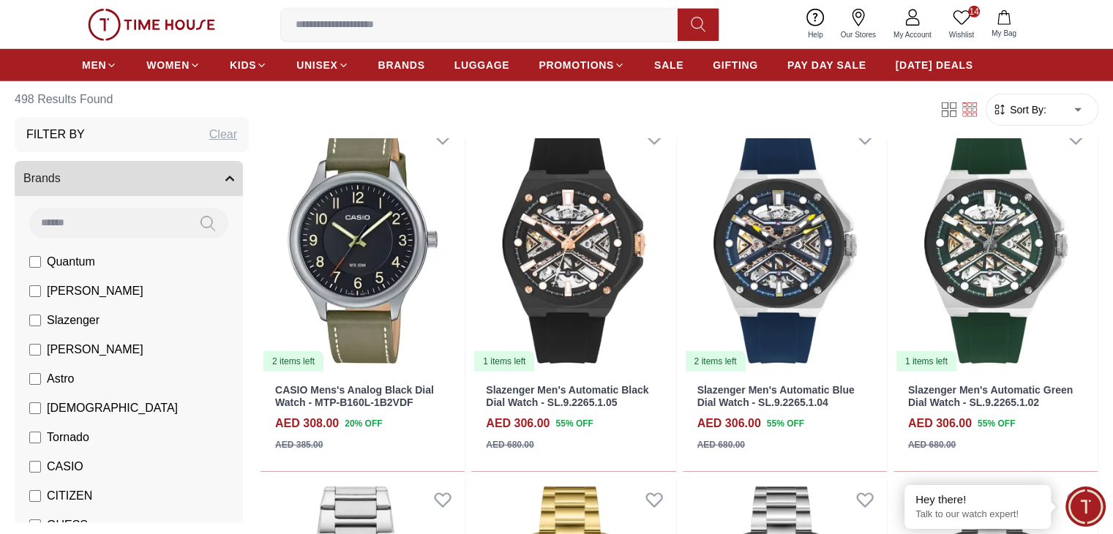
scroll to position [26712, 0]
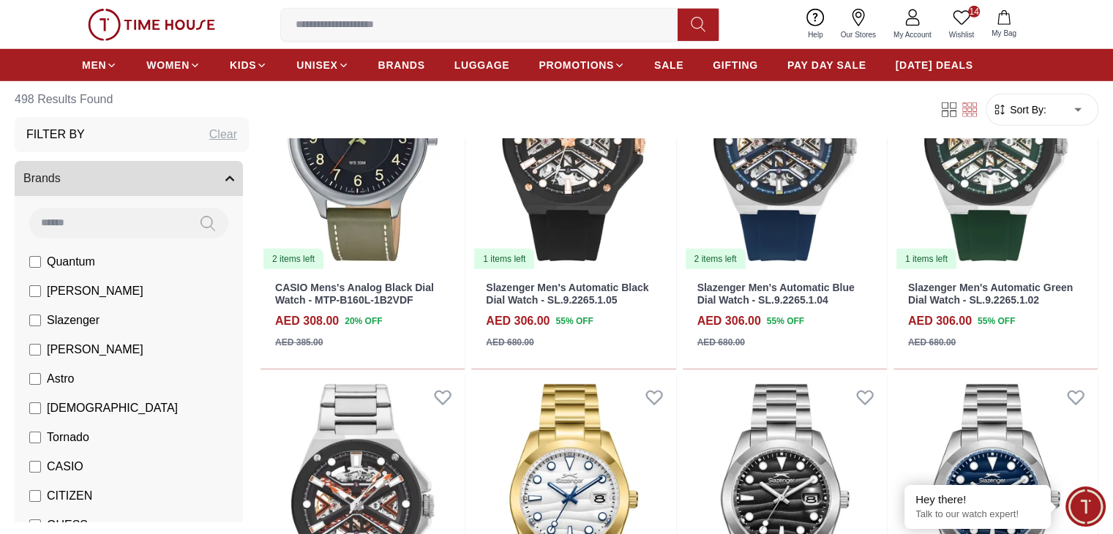
scroll to position [27028, 0]
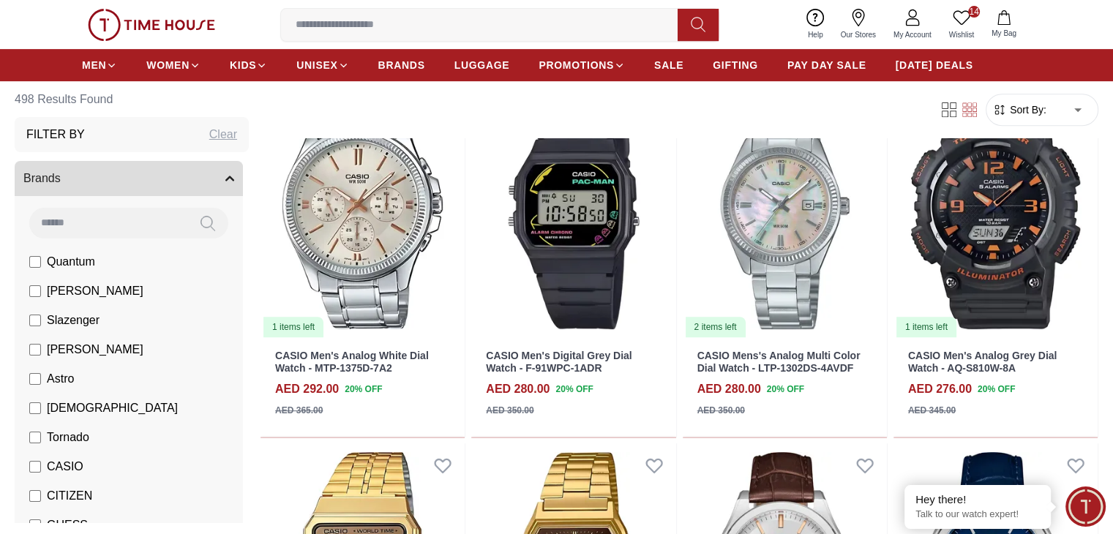
scroll to position [28459, 0]
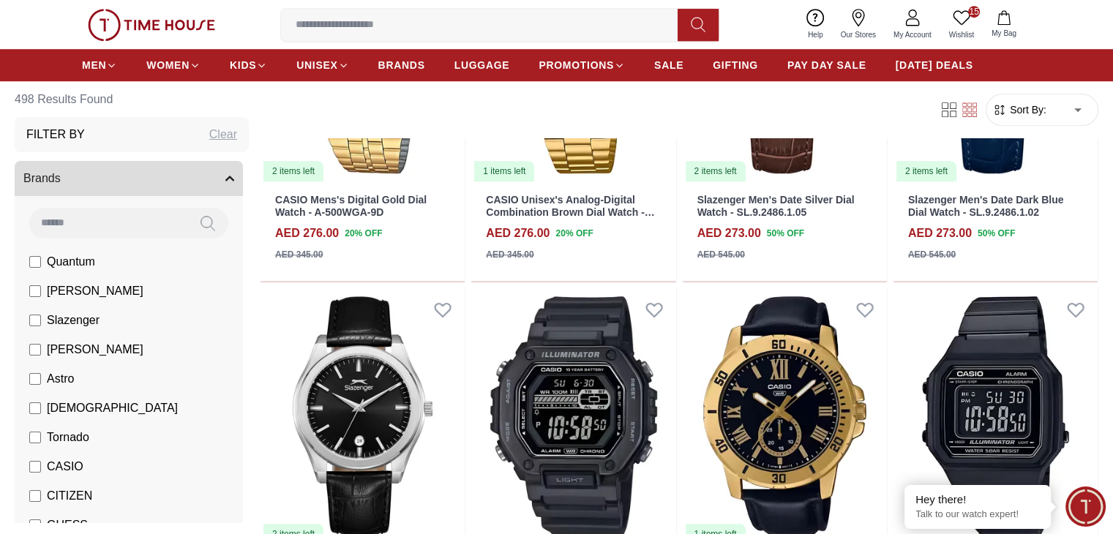
scroll to position [28975, 0]
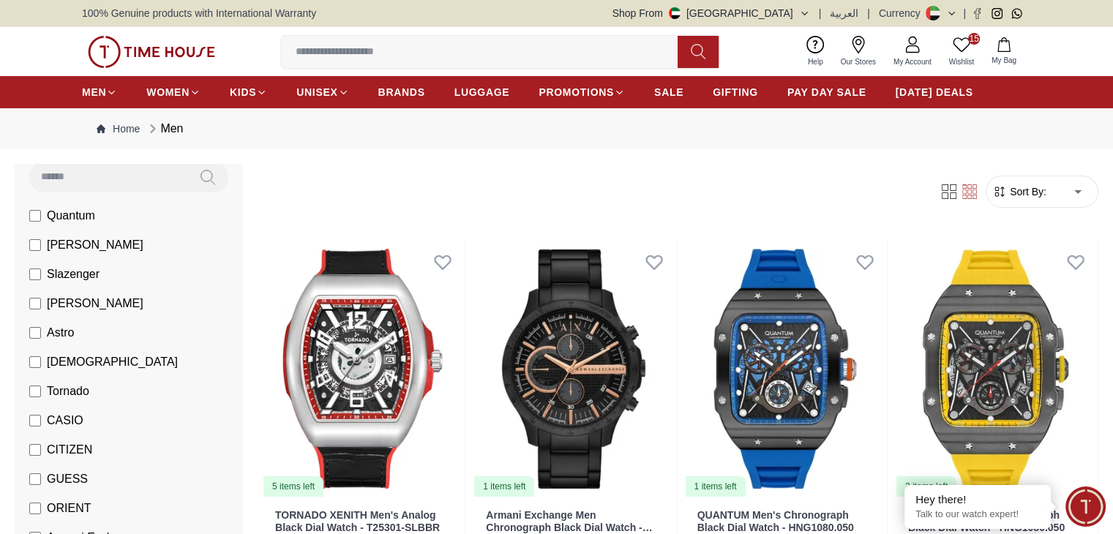
scroll to position [135, 0]
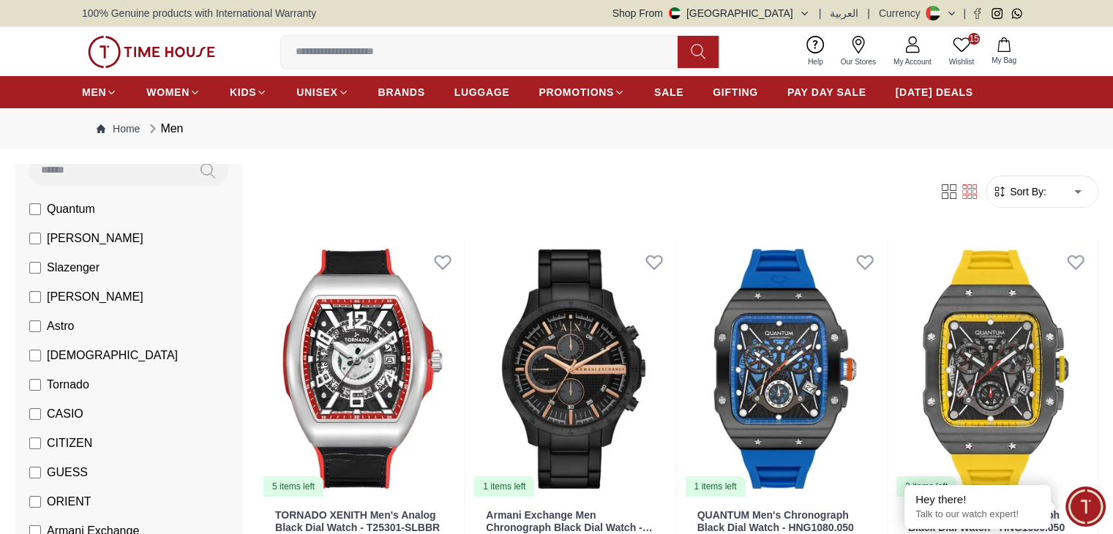
click at [89, 378] on label "Tornado" at bounding box center [59, 385] width 60 height 18
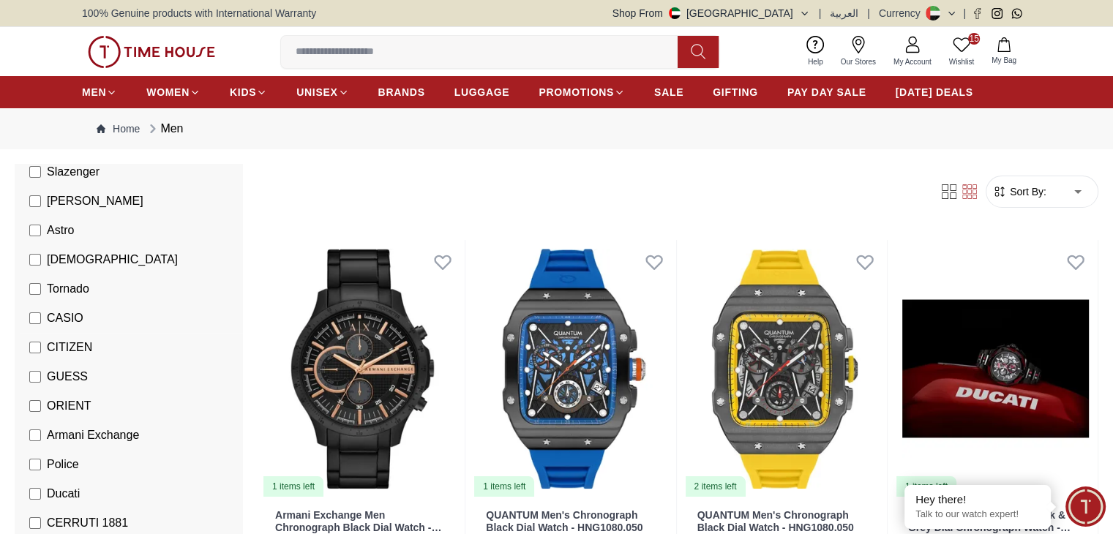
scroll to position [231, 0]
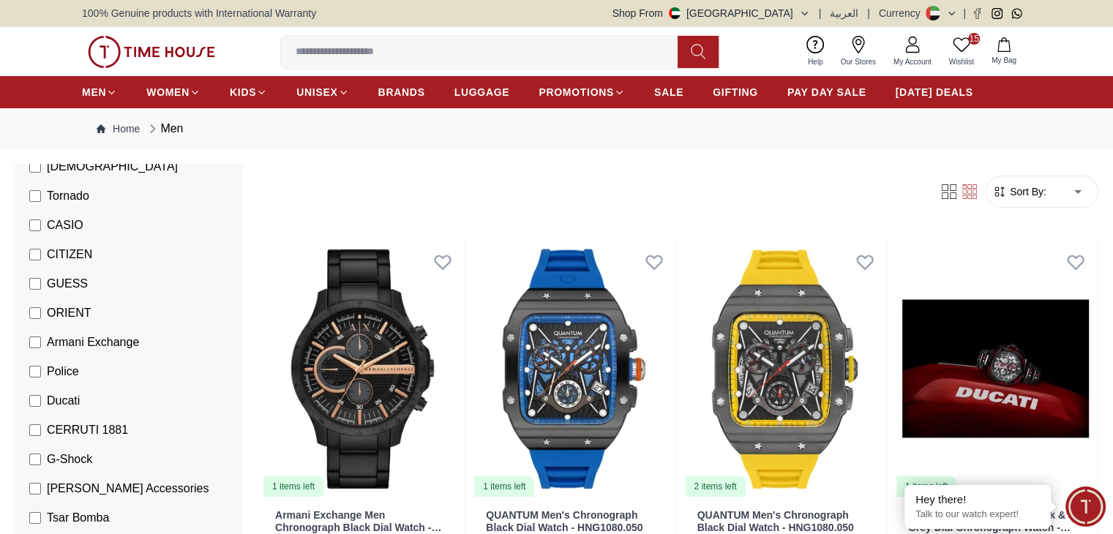
scroll to position [331, 0]
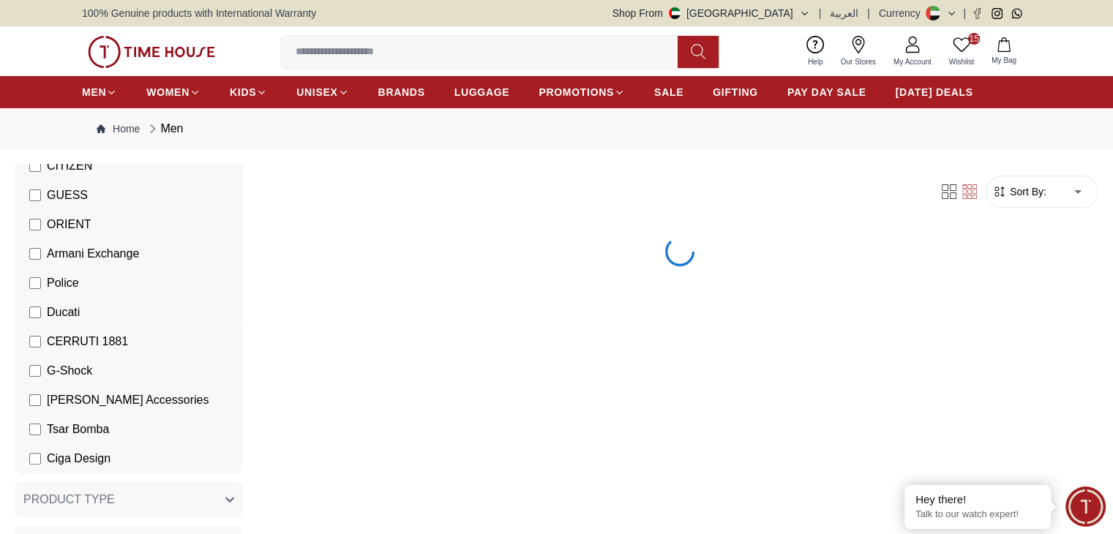
scroll to position [427, 0]
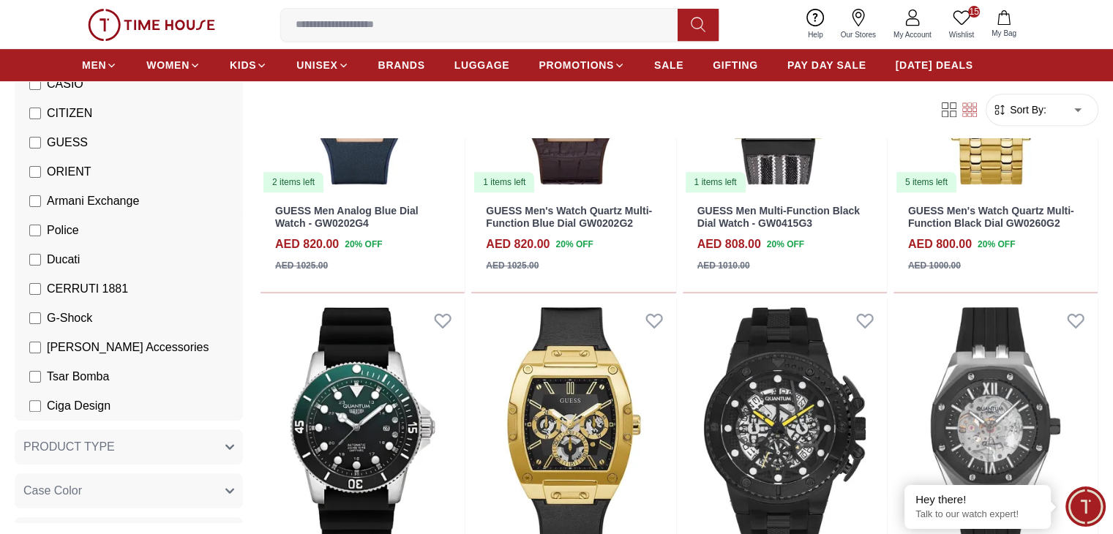
scroll to position [377, 0]
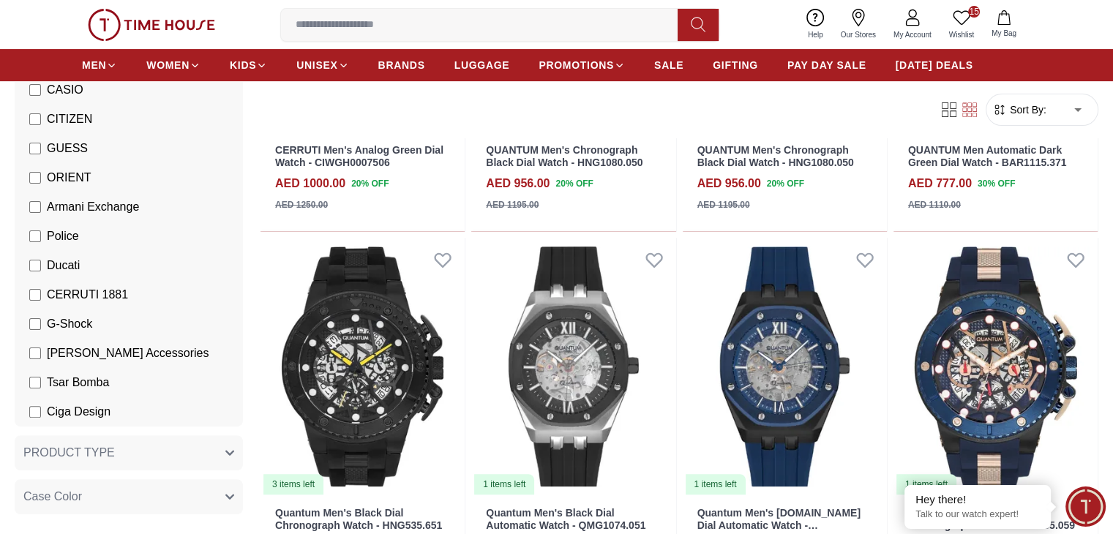
scroll to position [364, 0]
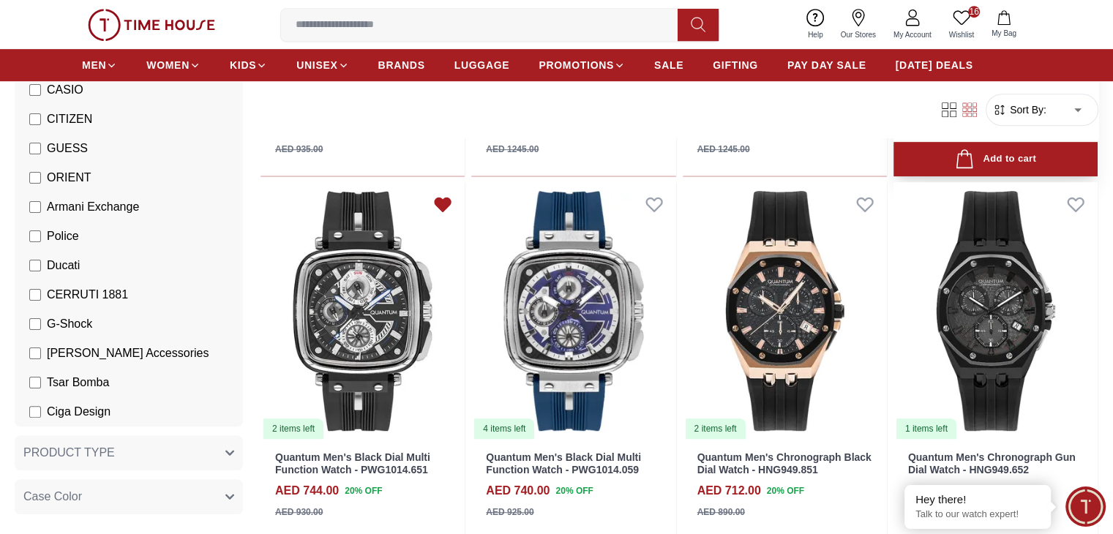
scroll to position [784, 0]
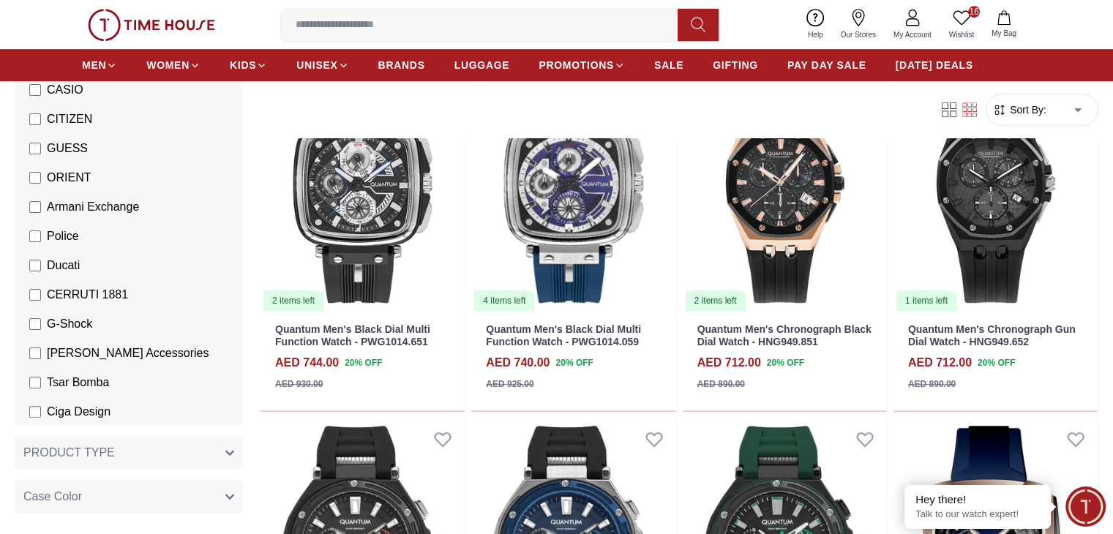
scroll to position [927, 0]
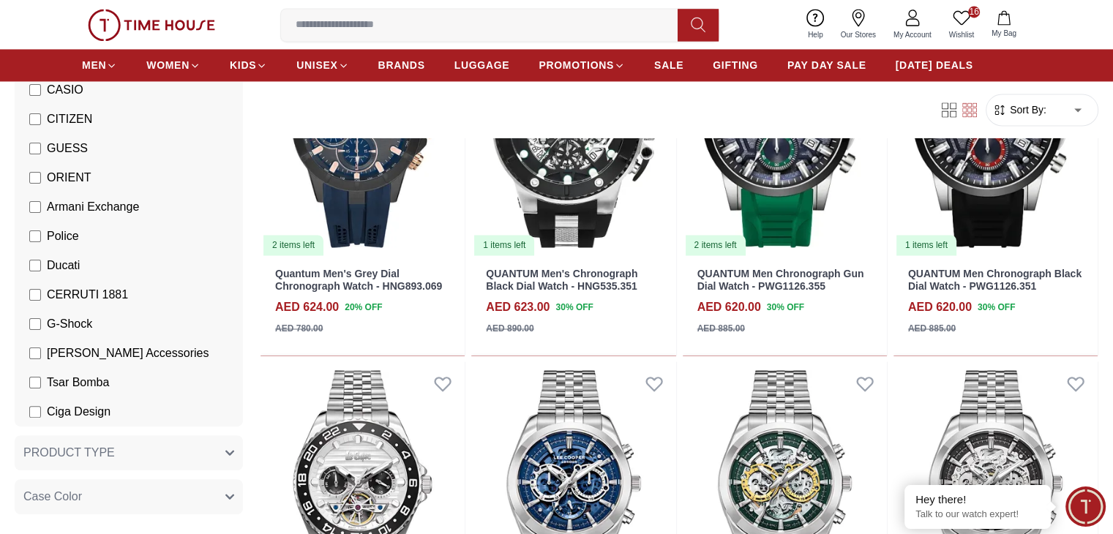
scroll to position [2419, 0]
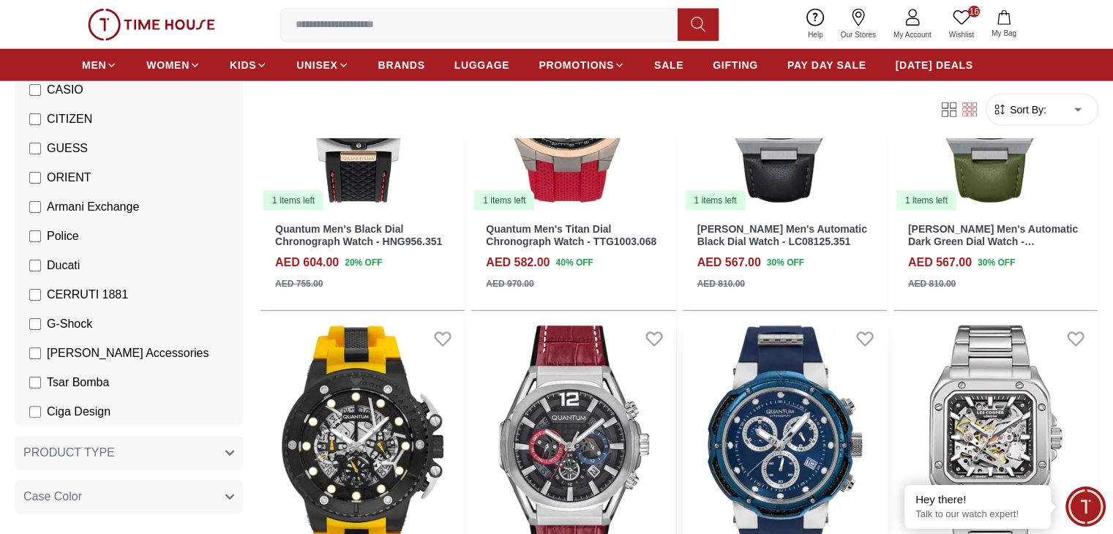
scroll to position [3552, 0]
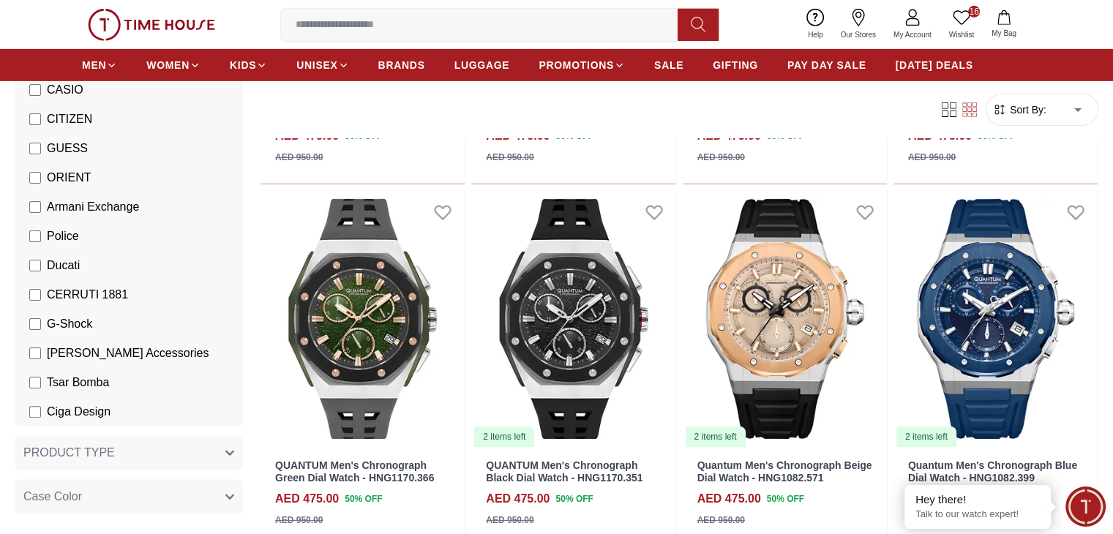
scroll to position [4766, 0]
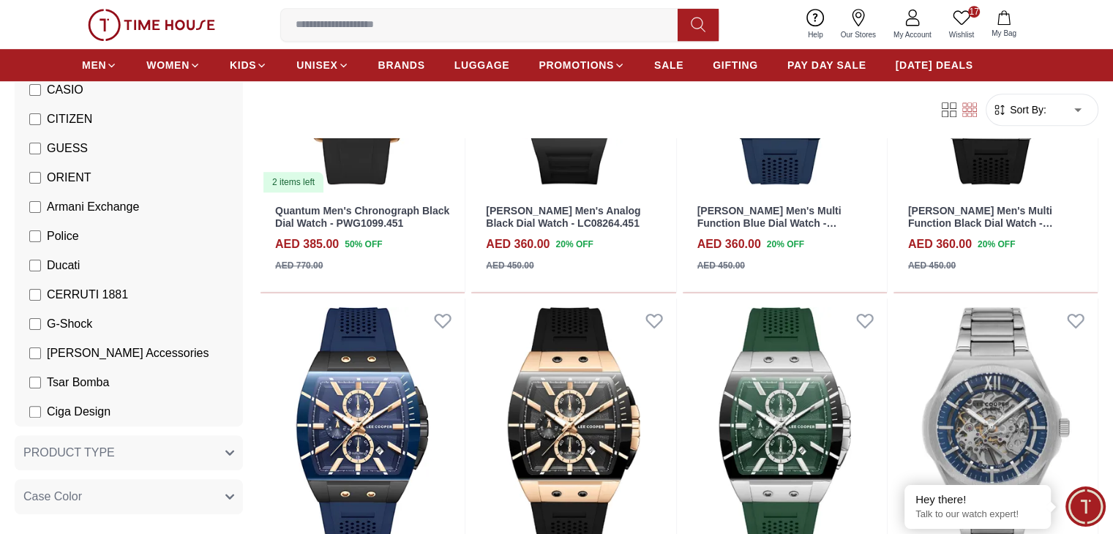
scroll to position [6481, 0]
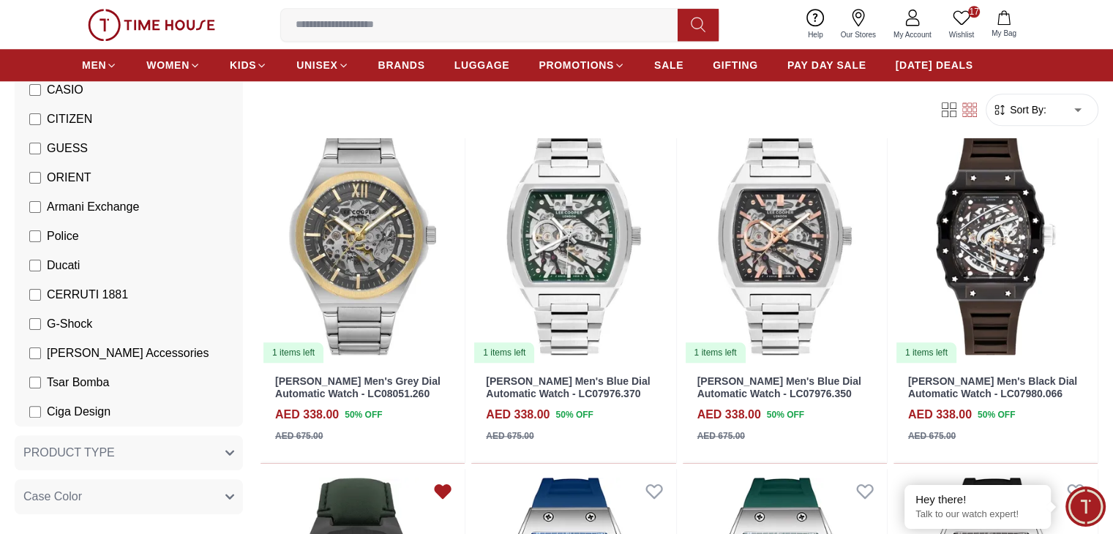
scroll to position [7034, 0]
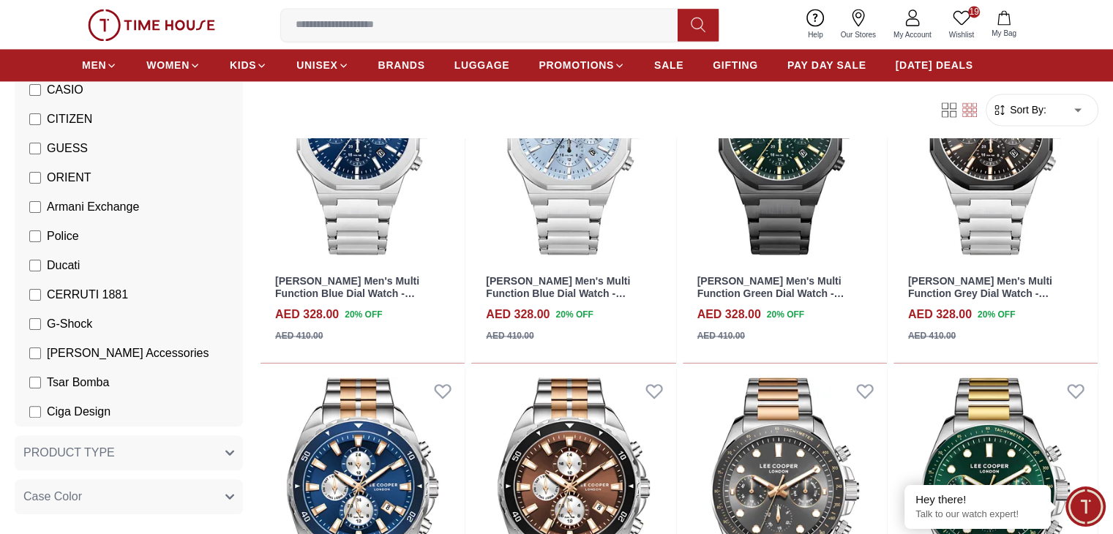
scroll to position [7855, 0]
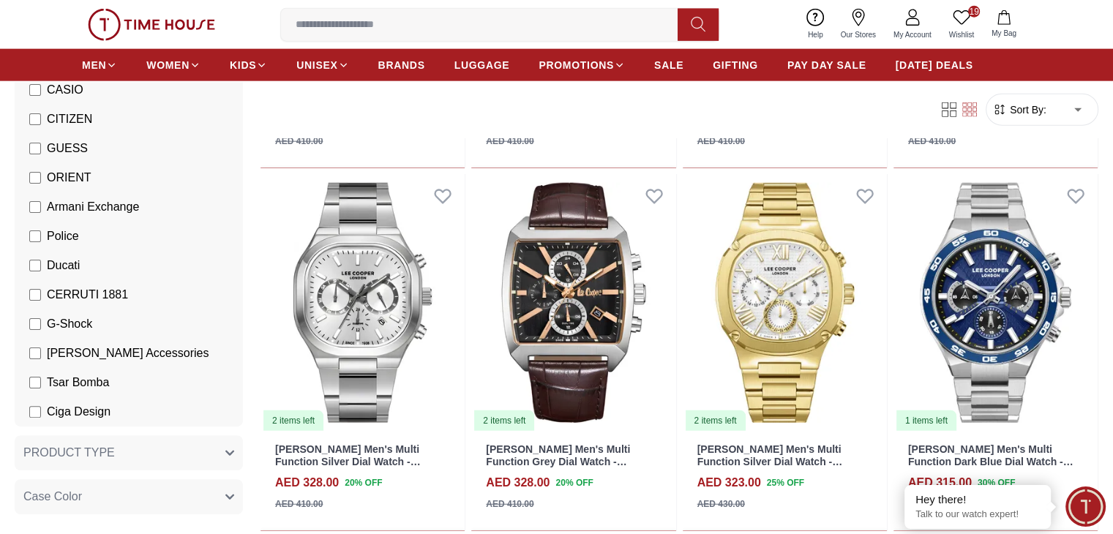
scroll to position [9142, 0]
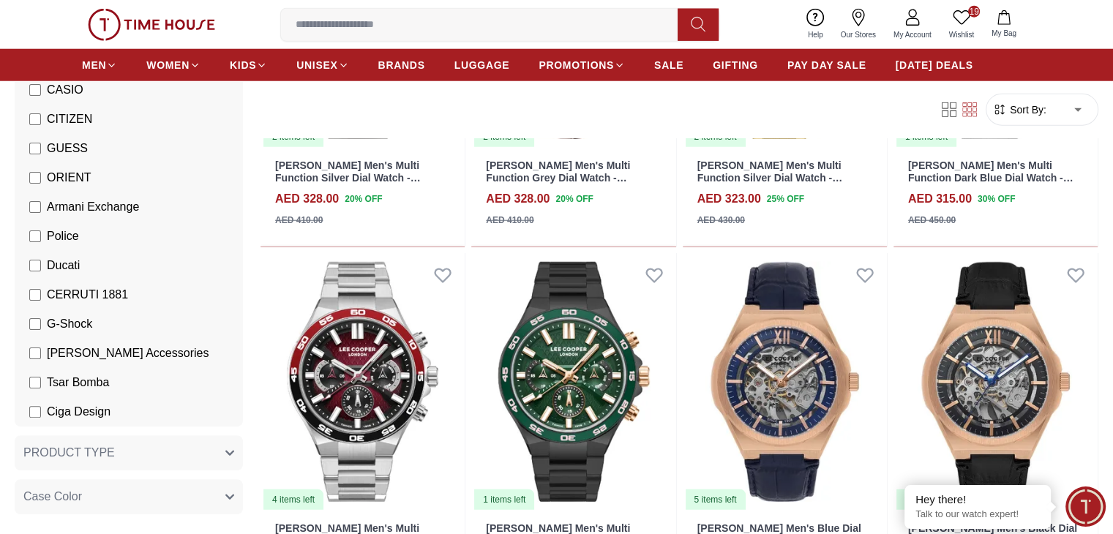
scroll to position [9420, 0]
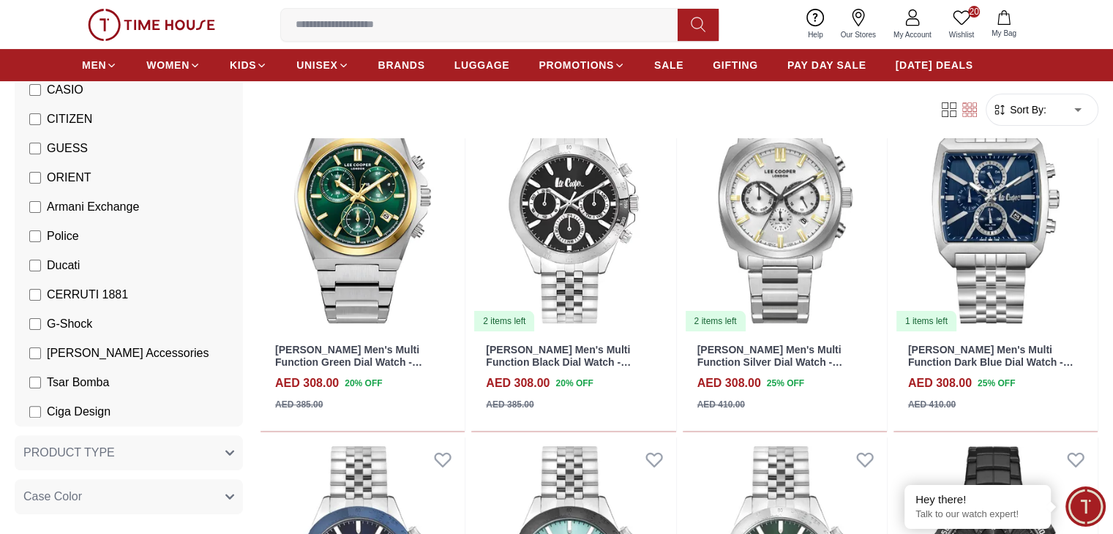
scroll to position [11413, 0]
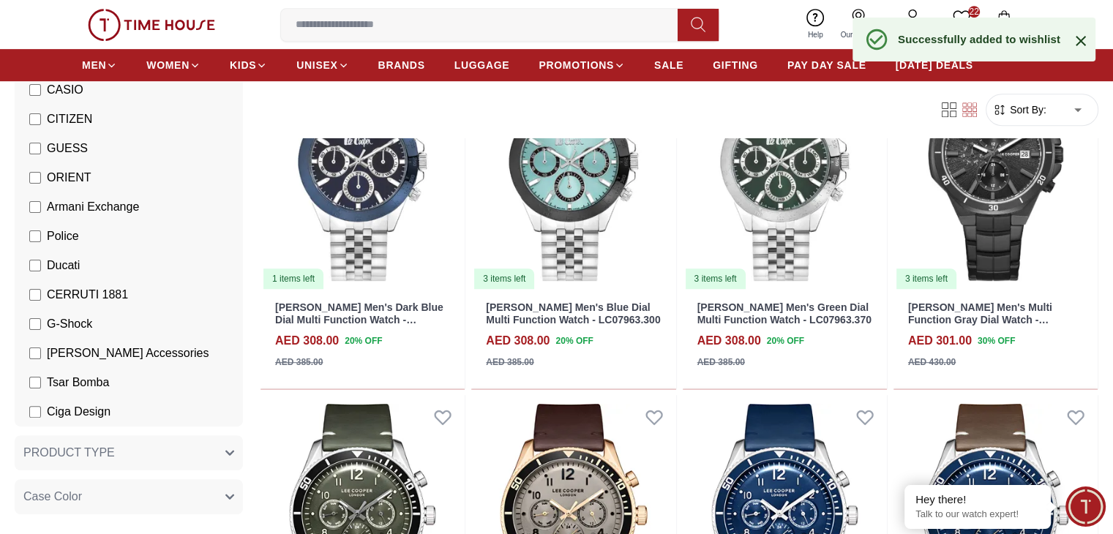
scroll to position [11813, 0]
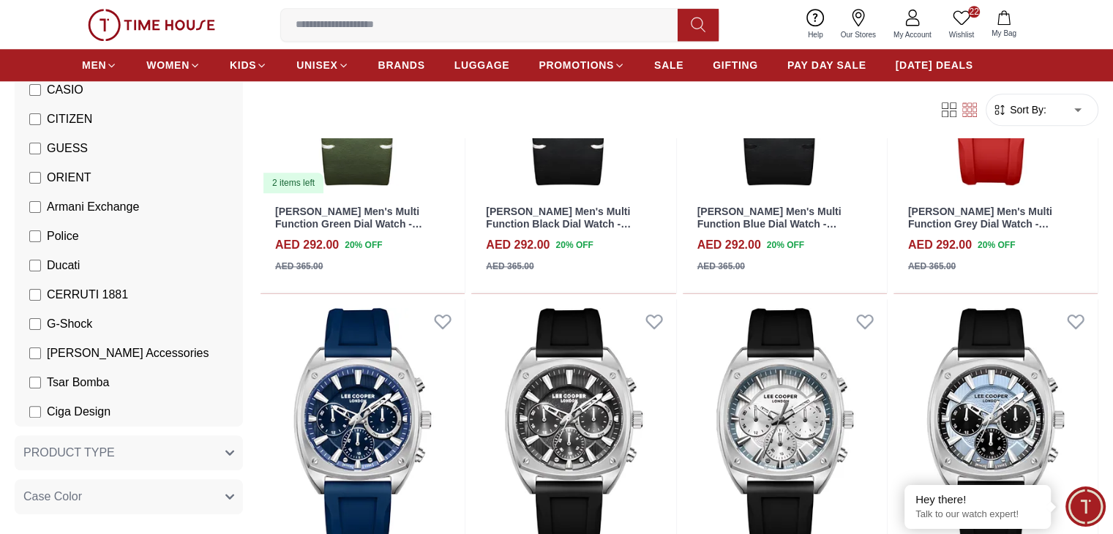
scroll to position [12647, 0]
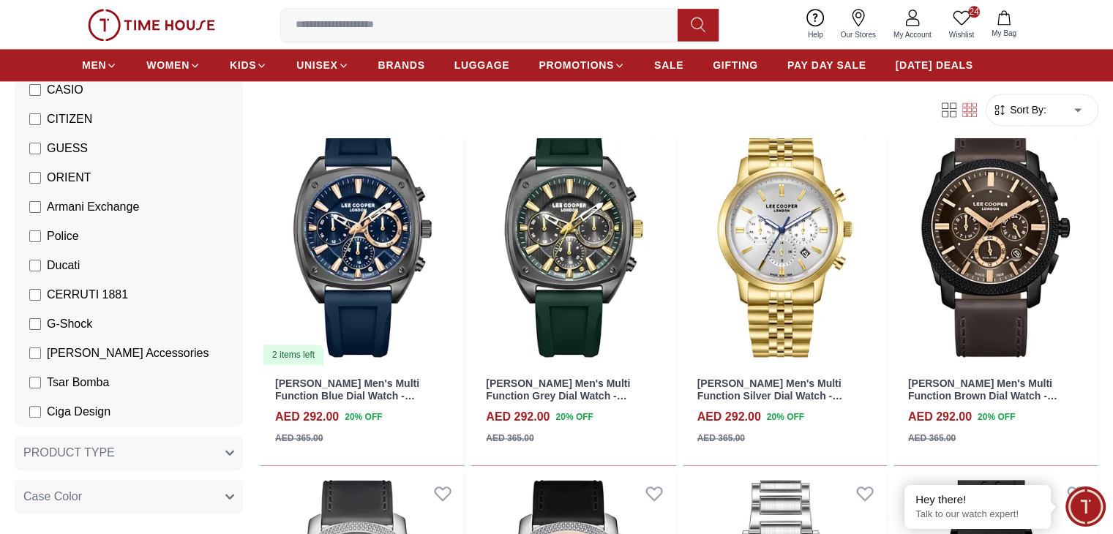
scroll to position [13185, 0]
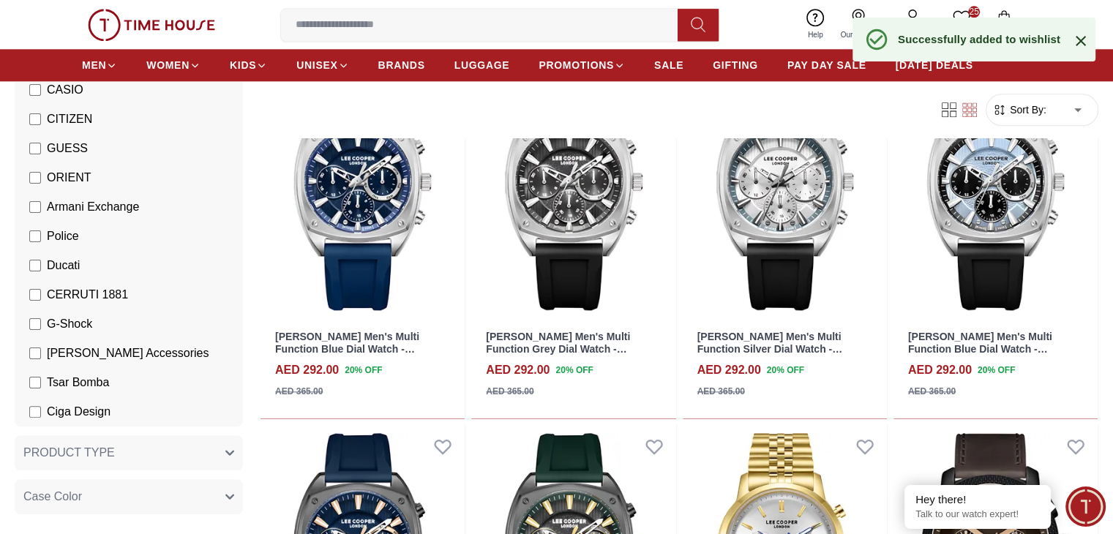
scroll to position [12869, 0]
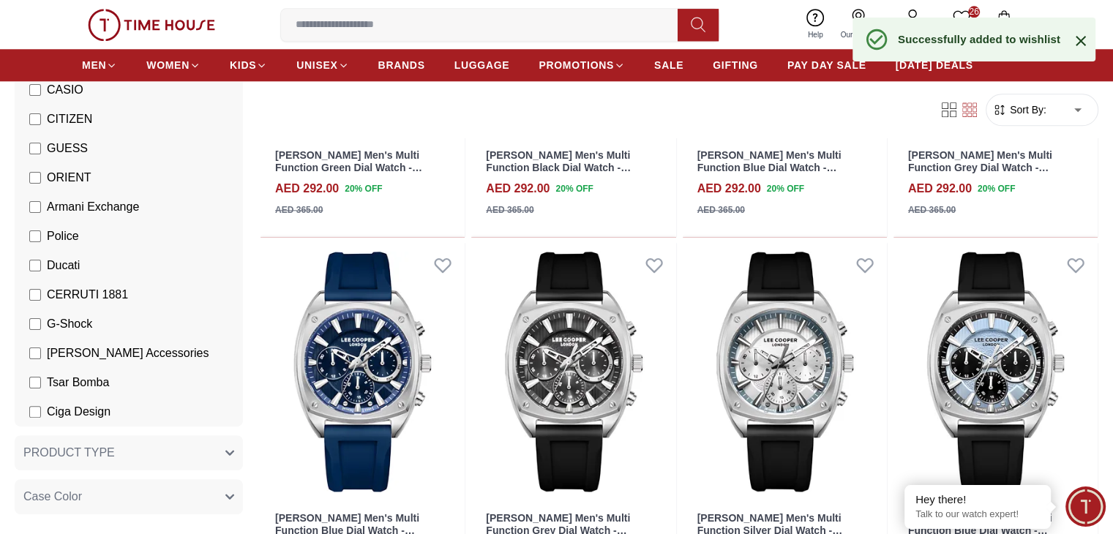
scroll to position [12694, 0]
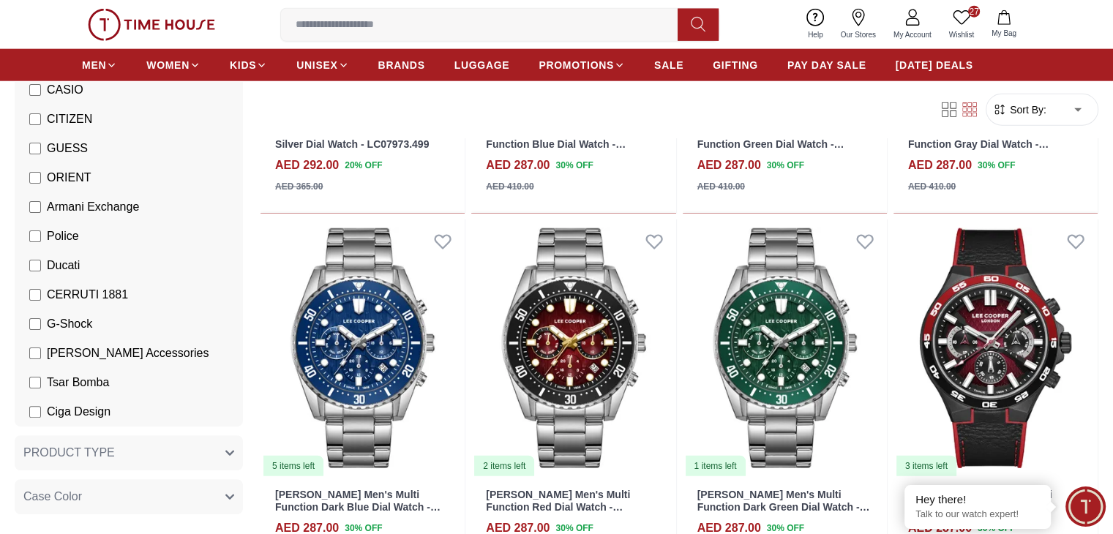
scroll to position [14897, 0]
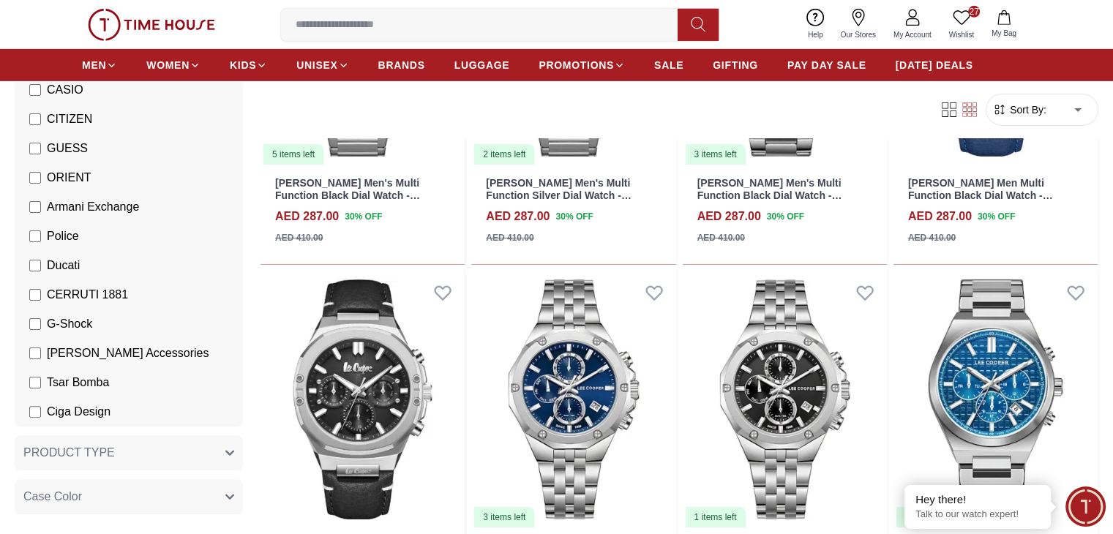
scroll to position [15933, 0]
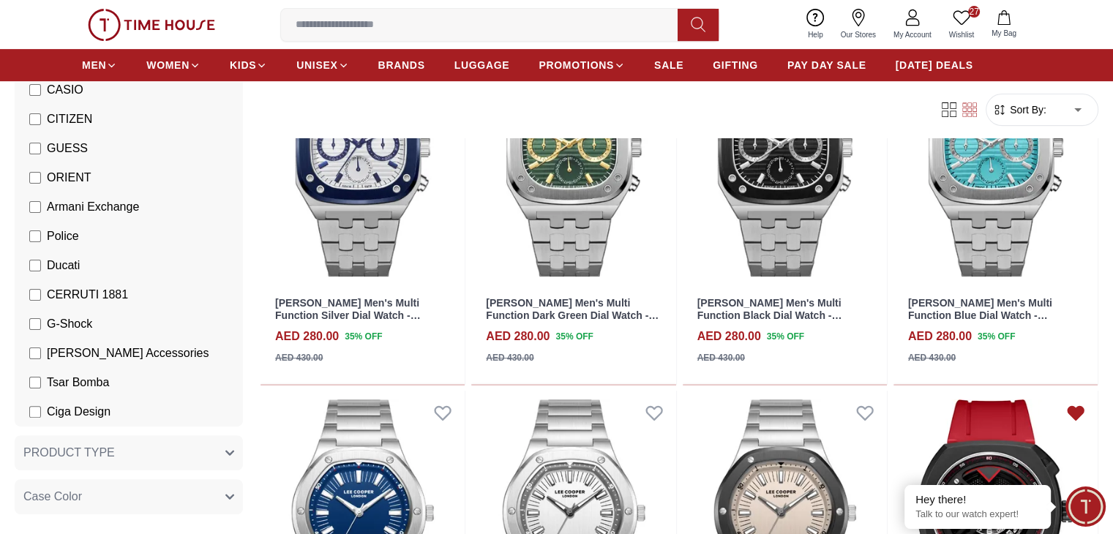
scroll to position [17264, 0]
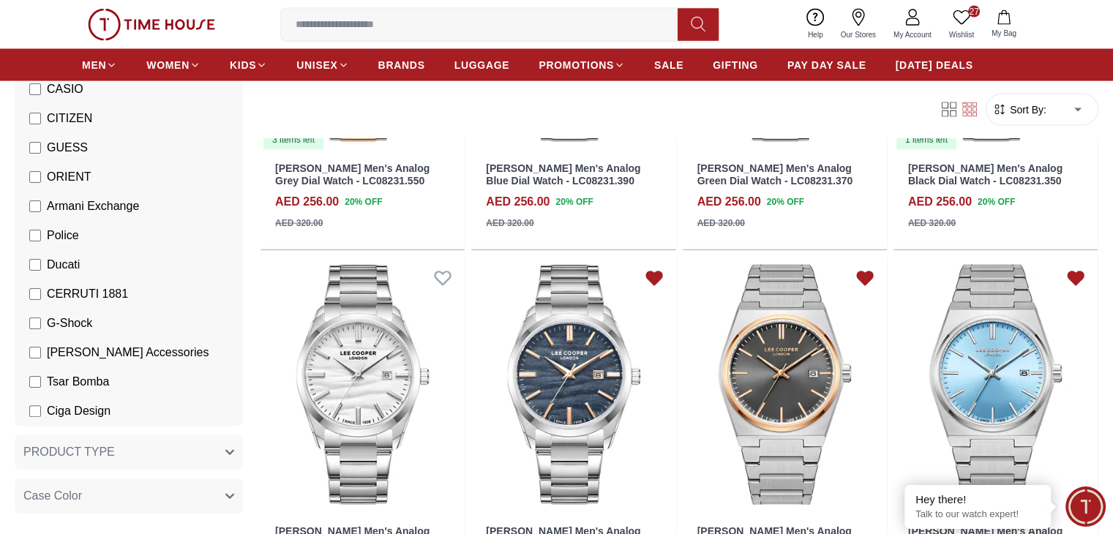
scroll to position [19669, 0]
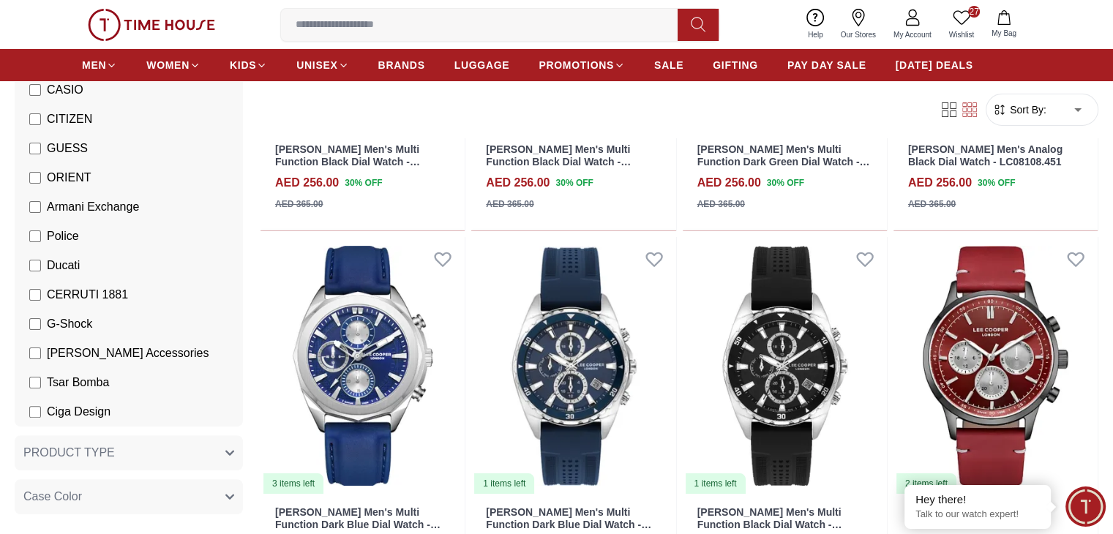
scroll to position [22280, 0]
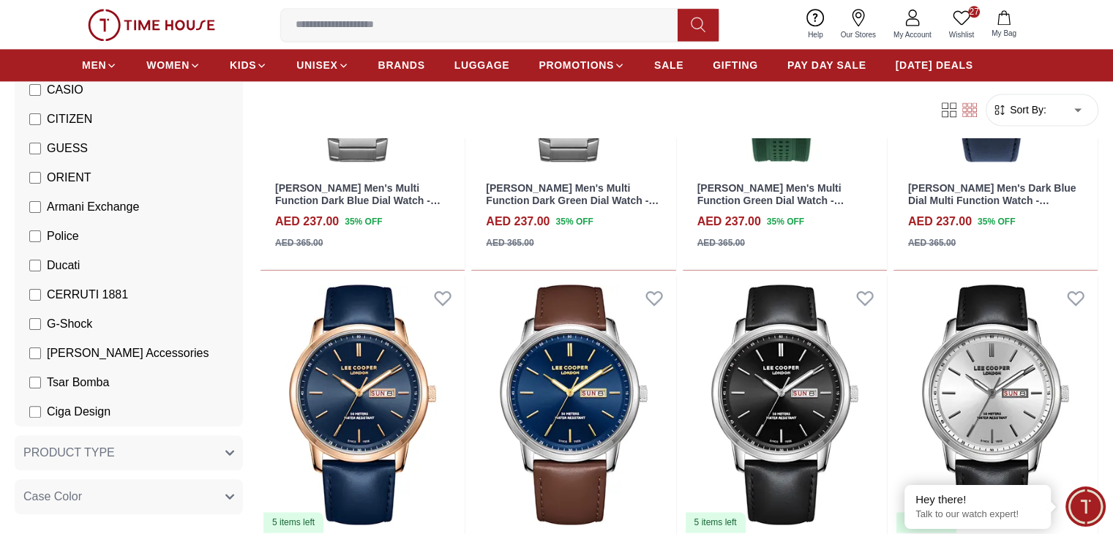
scroll to position [24272, 0]
